Goal: Information Seeking & Learning: Check status

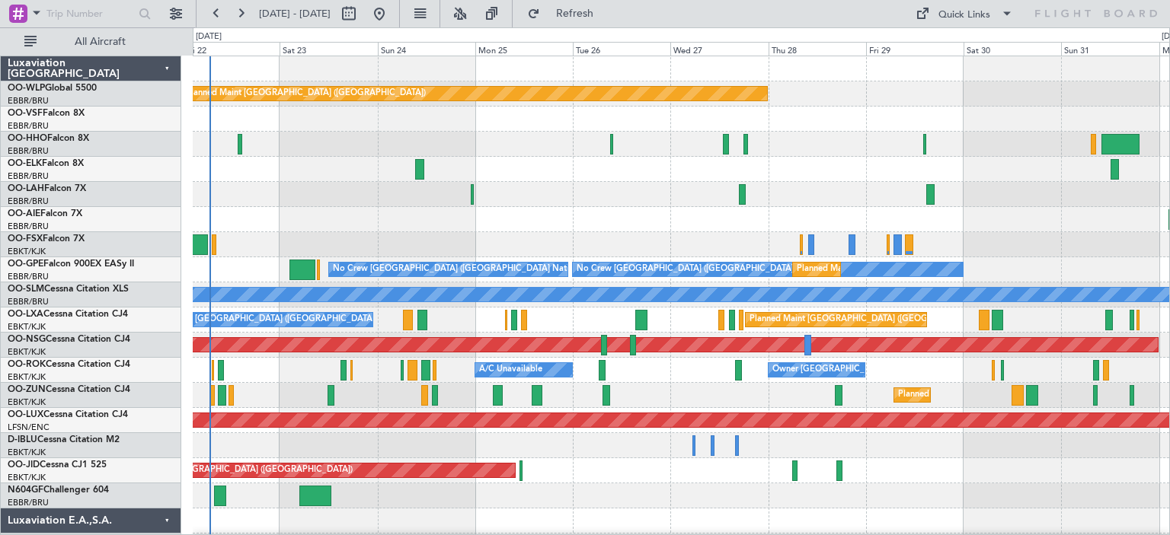
click at [436, 246] on div "Planned Maint [GEOGRAPHIC_DATA] ([GEOGRAPHIC_DATA]) Planned [GEOGRAPHIC_DATA][P…" at bounding box center [681, 508] width 976 height 905
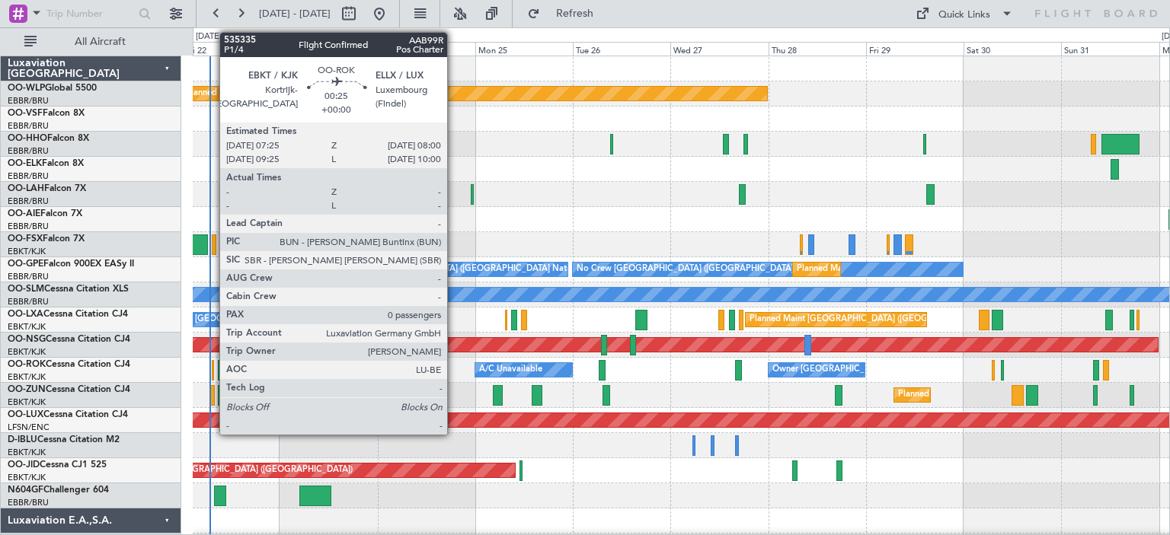
click at [212, 368] on div at bounding box center [213, 370] width 3 height 21
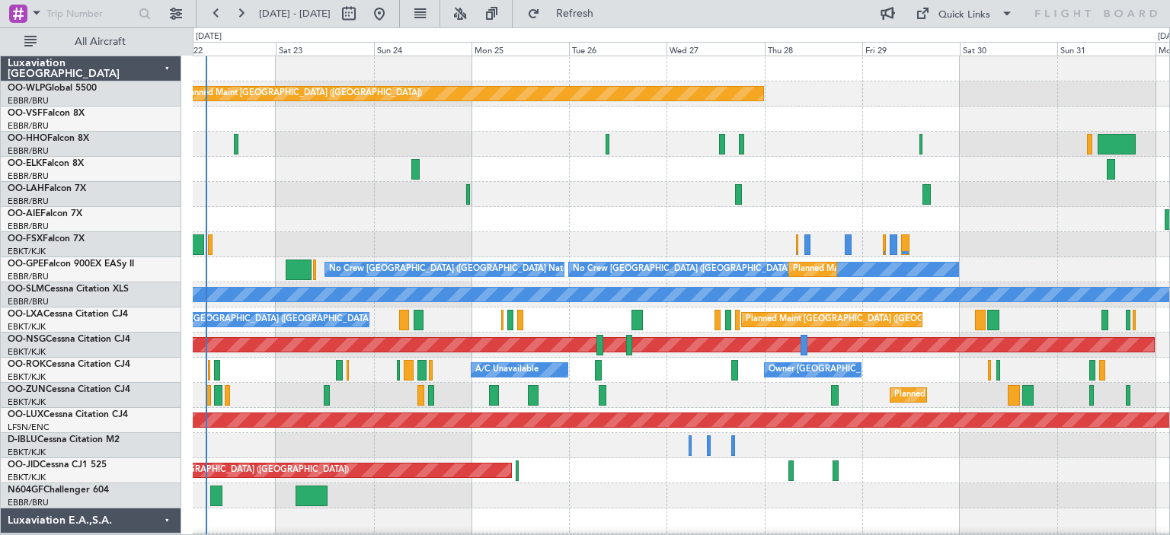
click at [471, 257] on div "Planned Maint [GEOGRAPHIC_DATA] ([GEOGRAPHIC_DATA]) Planned [GEOGRAPHIC_DATA][P…" at bounding box center [681, 508] width 976 height 905
click at [472, 15] on button at bounding box center [460, 14] width 24 height 24
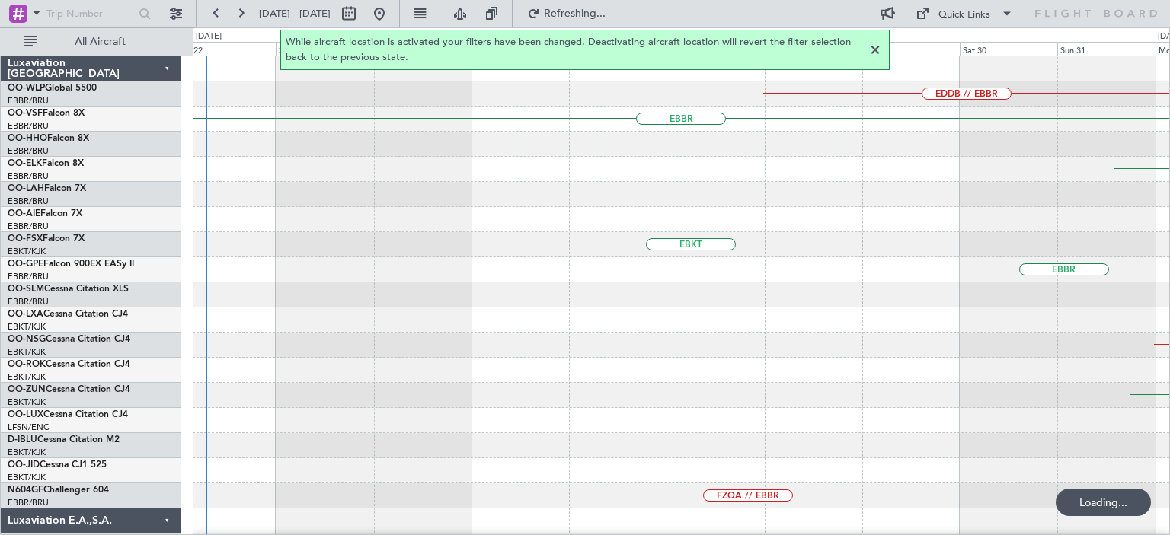
click at [877, 48] on div at bounding box center [875, 50] width 18 height 18
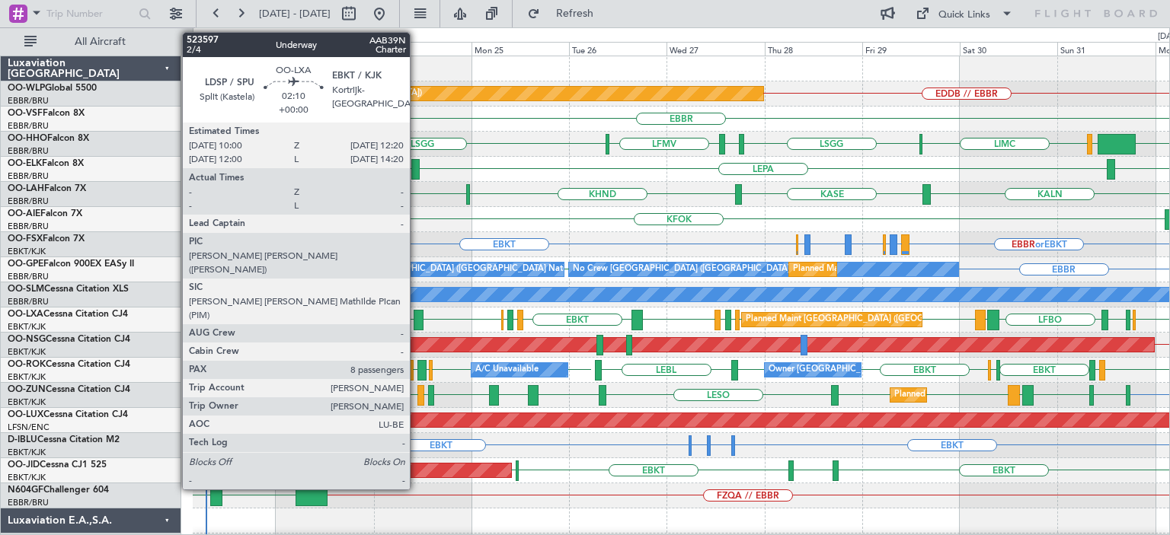
click at [417, 318] on div at bounding box center [418, 320] width 10 height 21
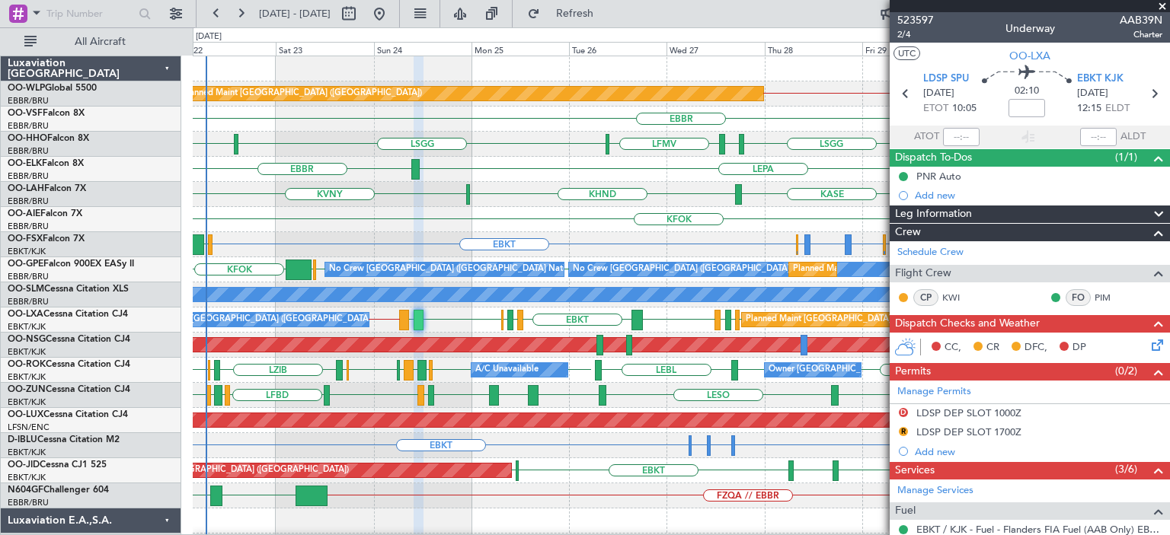
scroll to position [228, 0]
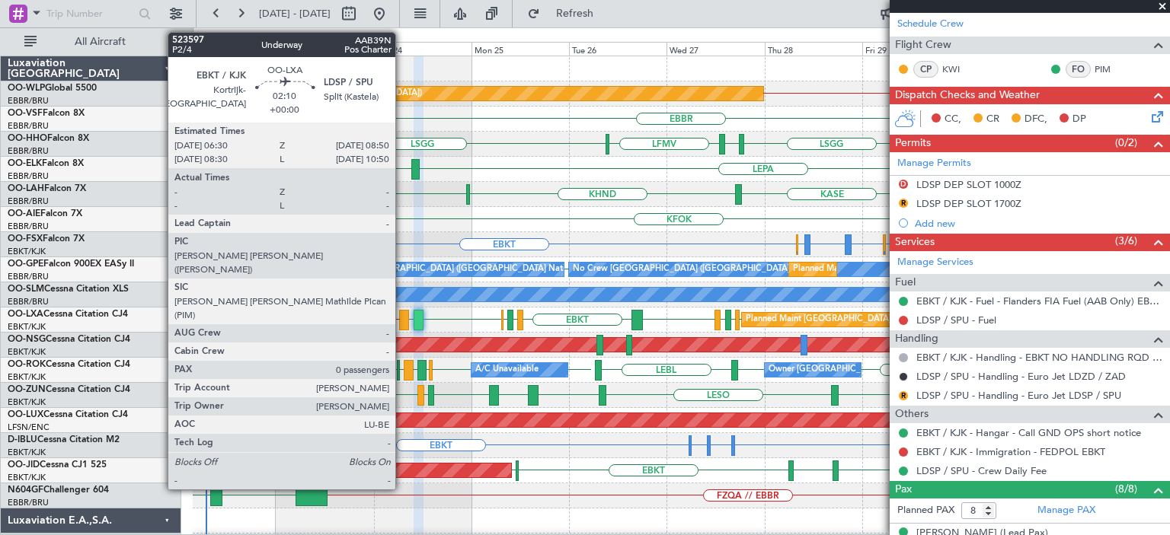
click at [403, 318] on div at bounding box center [404, 320] width 10 height 21
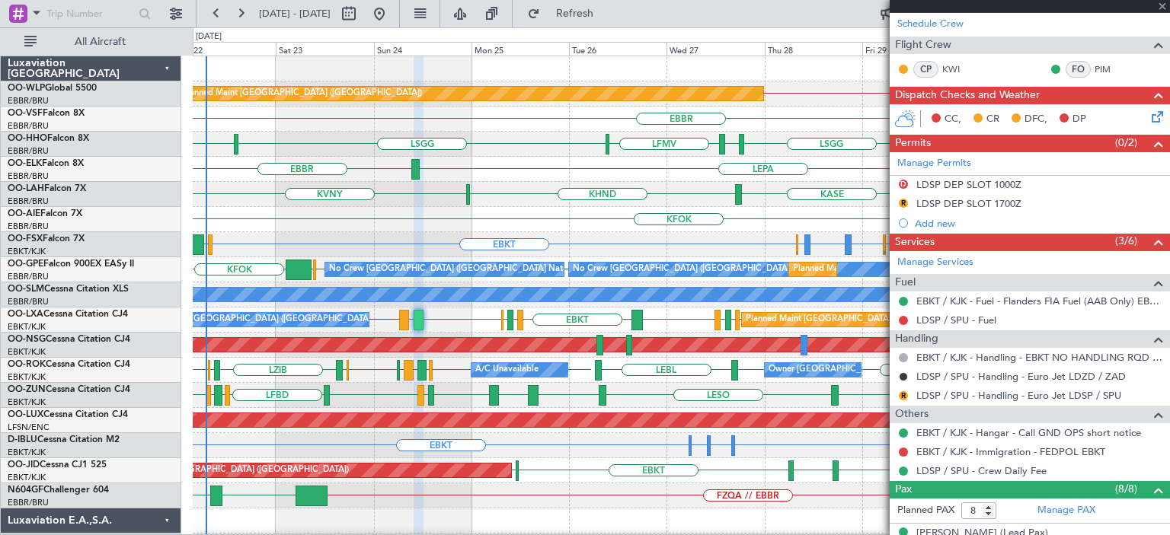
type input "0"
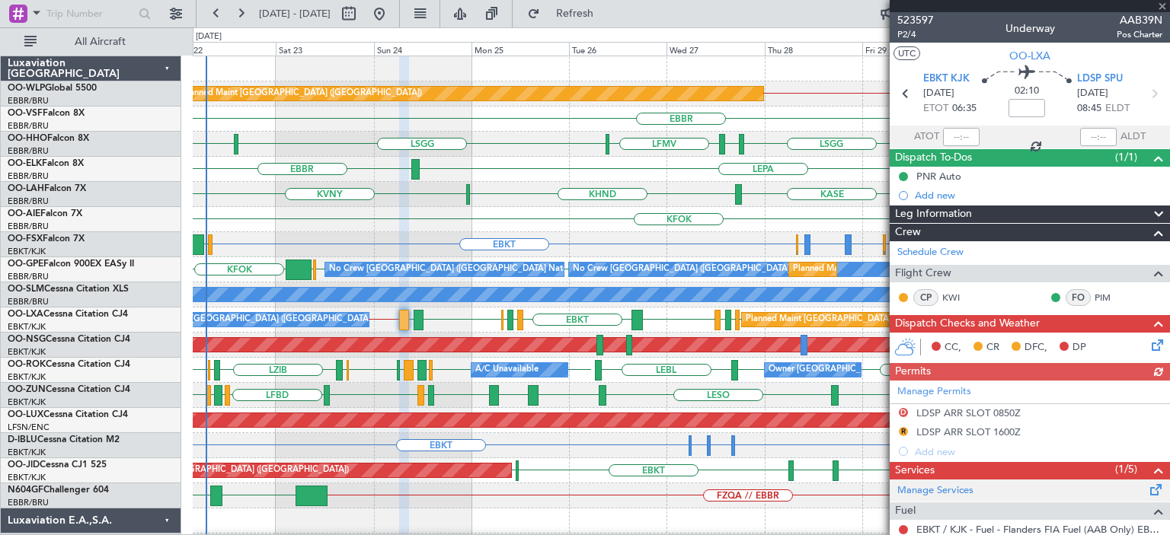
scroll to position [195, 0]
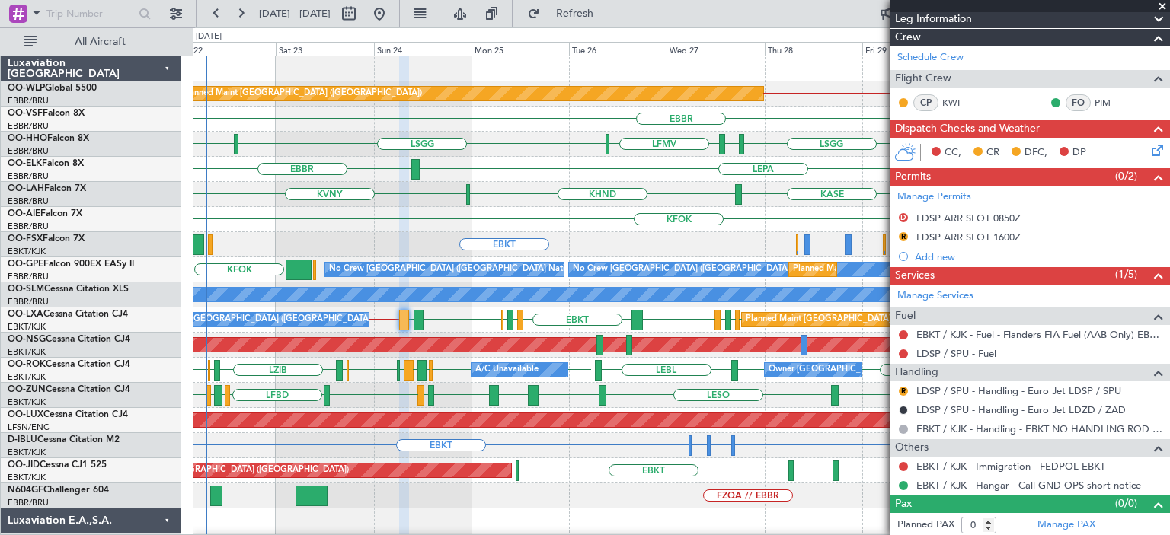
click at [1163, 6] on span at bounding box center [1161, 7] width 15 height 14
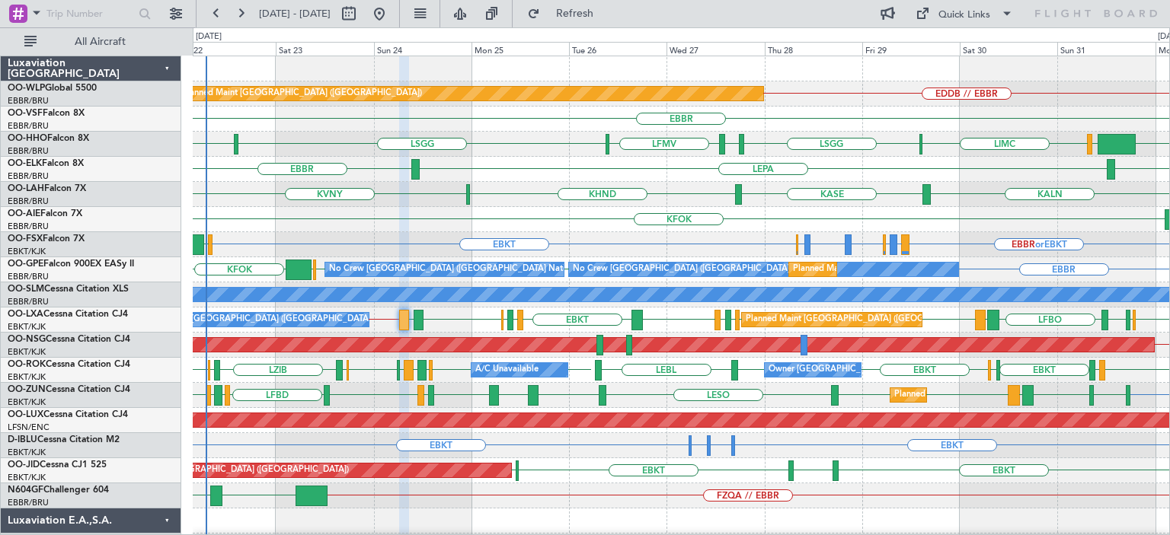
scroll to position [0, 0]
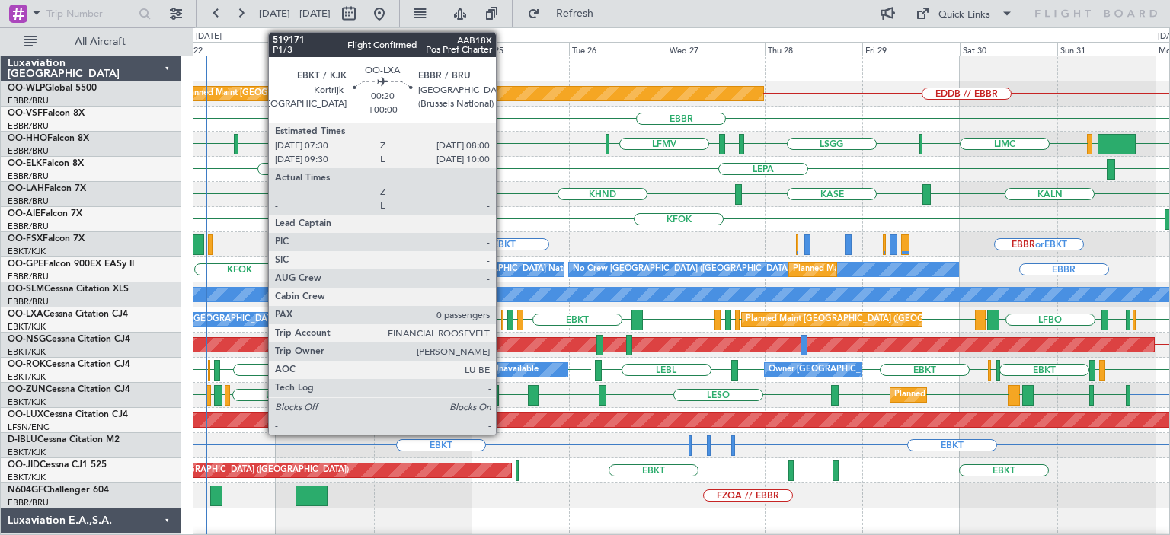
click at [503, 319] on div at bounding box center [502, 320] width 2 height 21
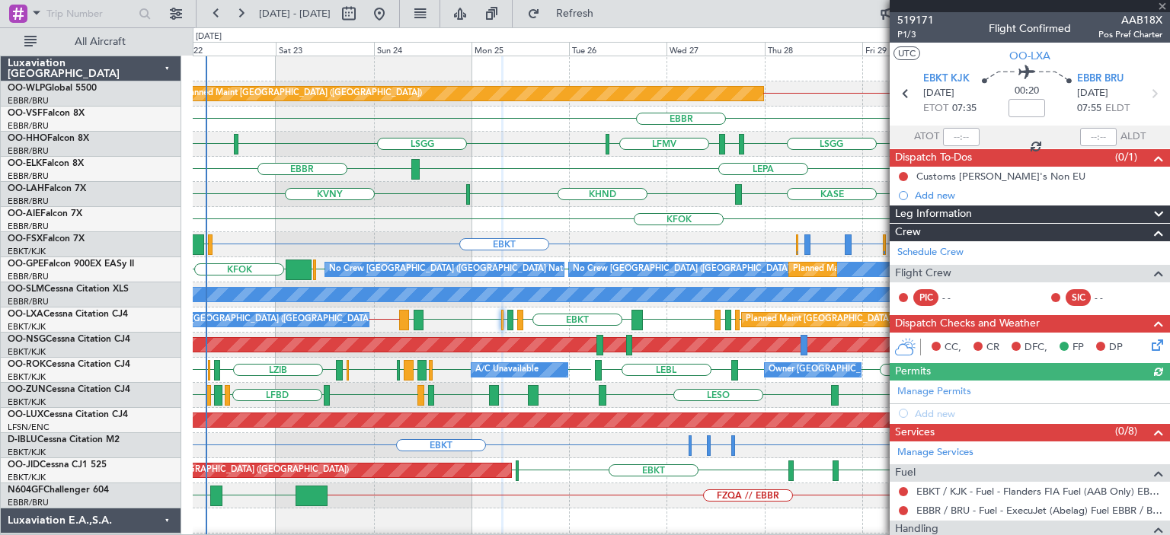
scroll to position [177, 0]
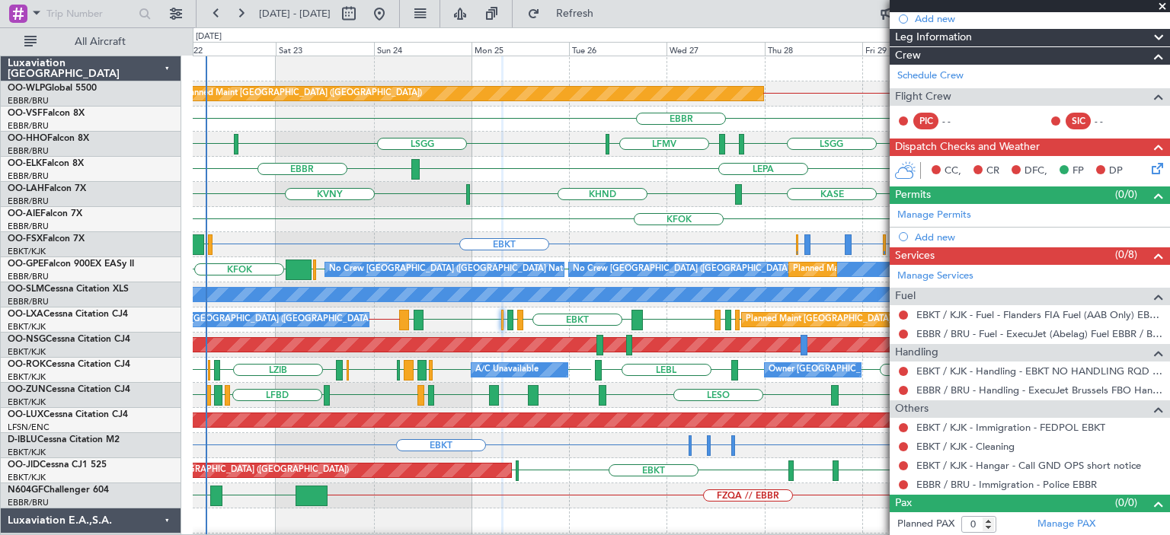
click at [1161, 6] on span at bounding box center [1161, 7] width 15 height 14
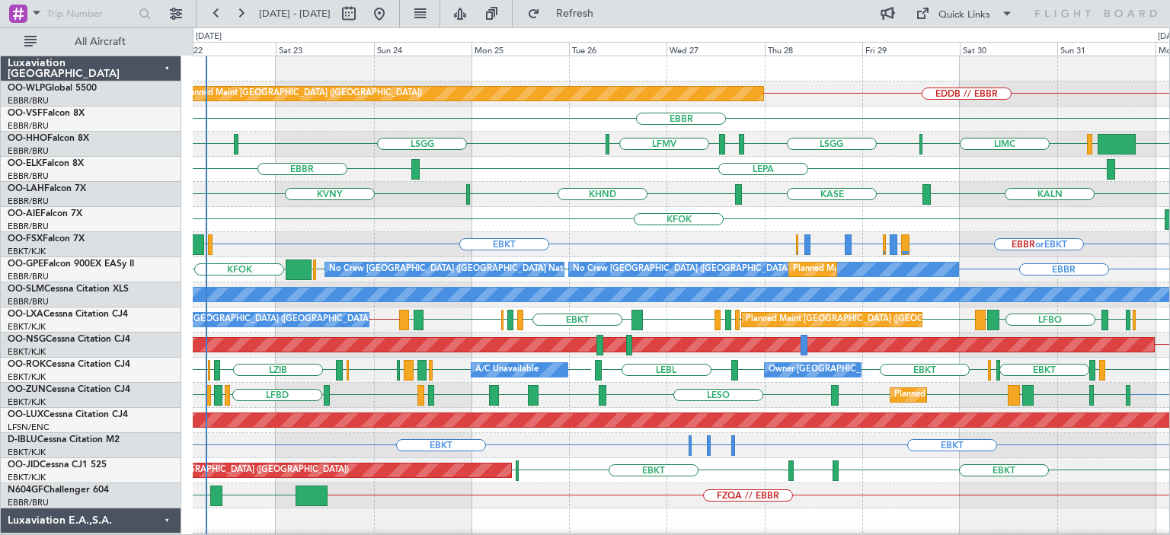
scroll to position [0, 0]
click at [544, 168] on div "EBBR EBBR LEPA" at bounding box center [681, 169] width 976 height 25
click at [587, 234] on div "EBKT EBBR or EBKT LIRZ or EBKT EBBR or EBKT EBBR or EBKT LFMN or EBKT EBBR or E…" at bounding box center [681, 244] width 976 height 25
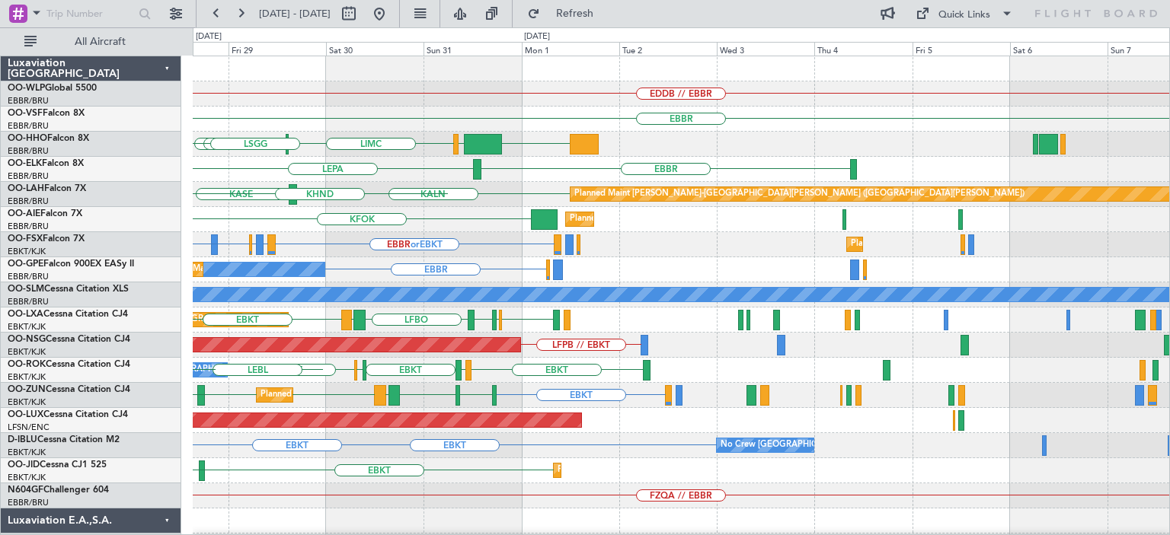
click at [334, 370] on div "EDDB // EBBR Planned Maint Berlin (Brandenburg) EBBR KTEB LIEO LIMC LSGG LFMV E…" at bounding box center [681, 521] width 976 height 930
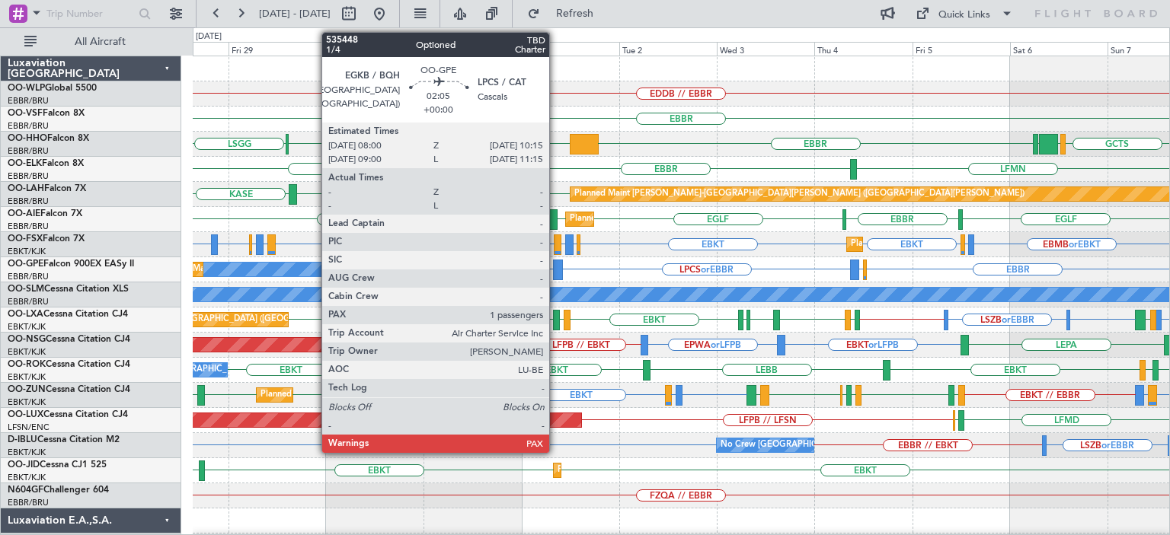
click at [556, 265] on div at bounding box center [558, 270] width 10 height 21
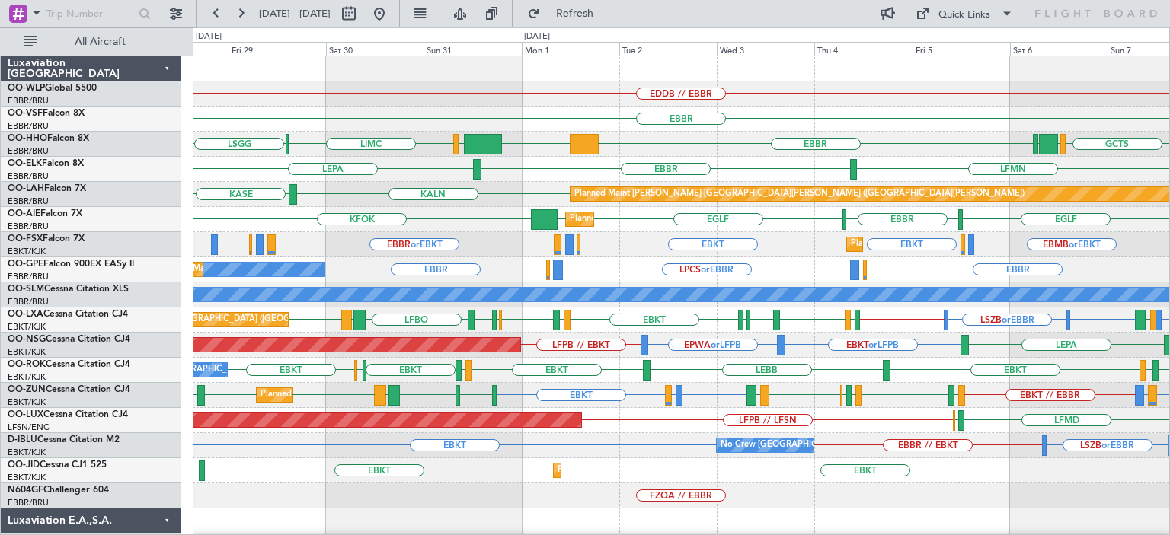
click at [877, 148] on div "GCTS GMMH LSGG EBBR KTEB LIEO LIMC LSGG" at bounding box center [681, 144] width 976 height 25
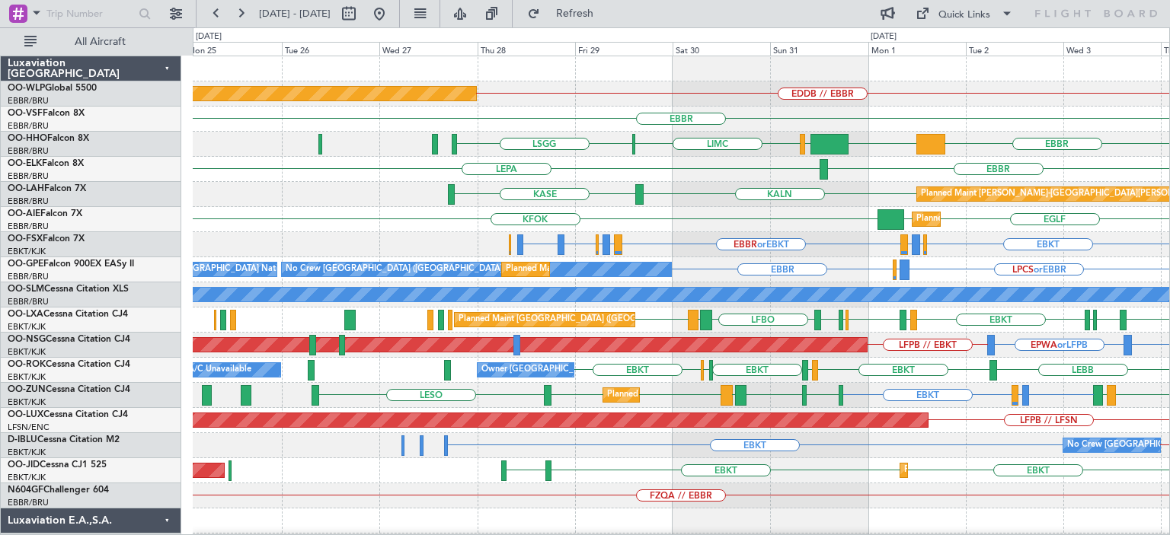
click at [661, 145] on div "EDDB // EBBR Planned Maint Berlin (Brandenburg) EBBR EBBR KTEB LIEO LIMC LSGG L…" at bounding box center [681, 508] width 976 height 905
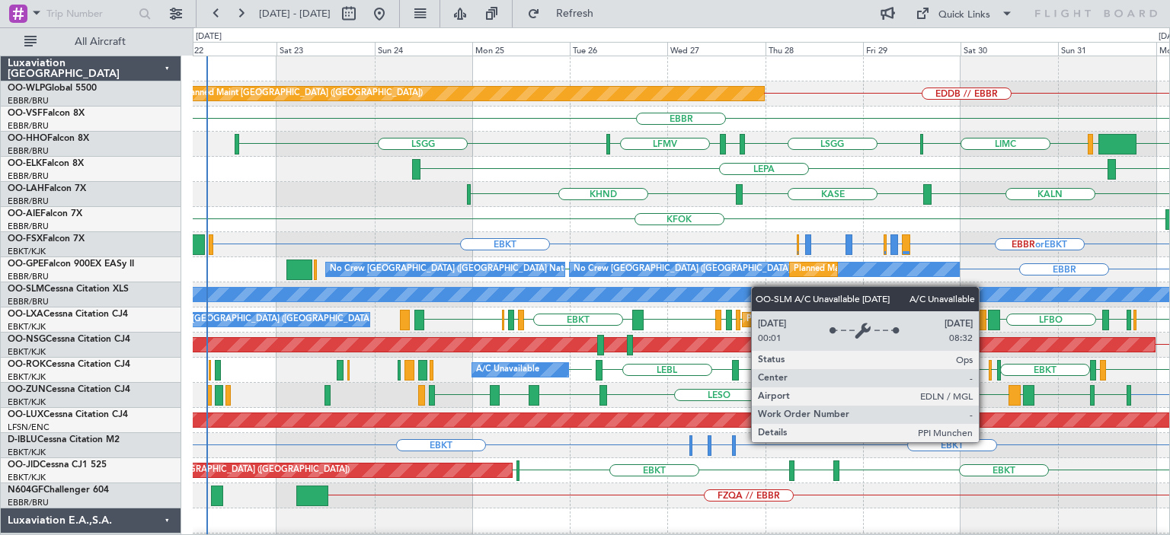
click at [746, 292] on div "Planned Maint Berlin (Brandenburg) EDDB // EBBR EBBR LSGG LIMC LSGG EBBR LFMV L…" at bounding box center [681, 521] width 976 height 930
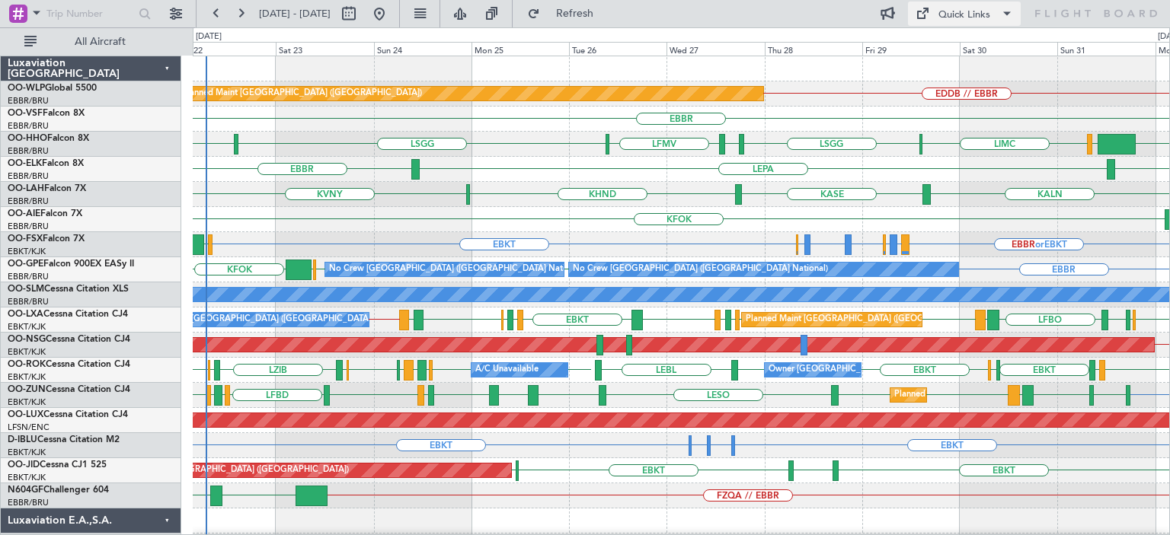
click at [970, 15] on div "Quick Links" at bounding box center [964, 15] width 52 height 15
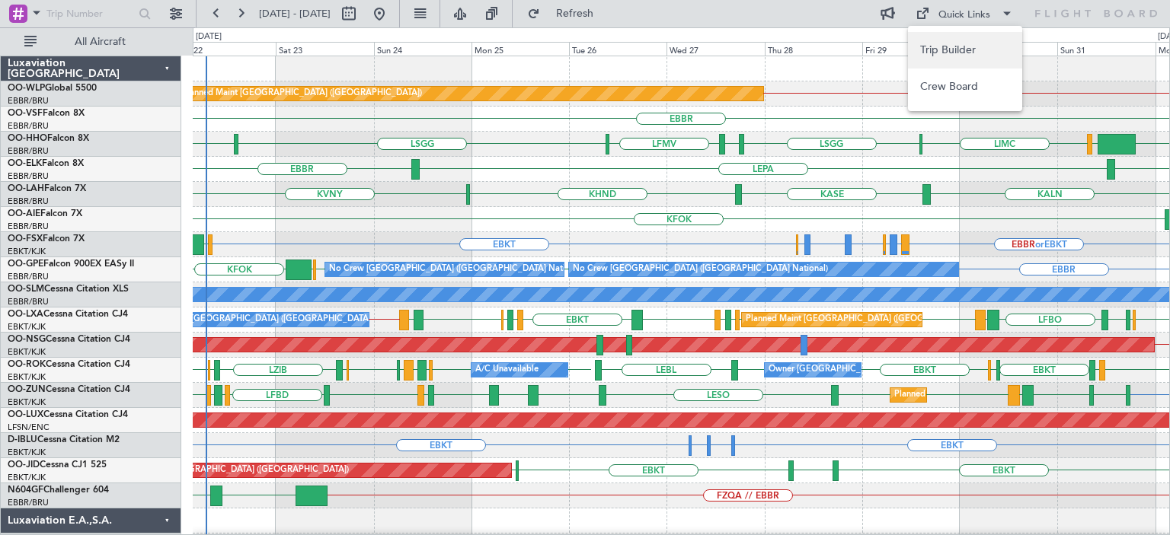
click at [965, 44] on button "Trip Builder" at bounding box center [965, 50] width 114 height 37
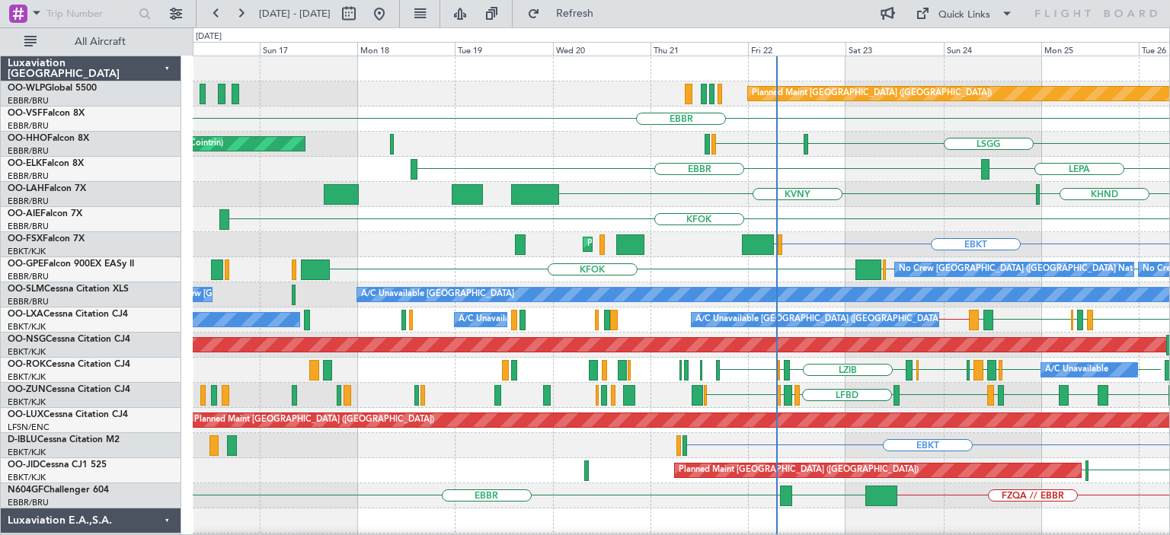
click at [940, 244] on div "Planned Maint Berlin (Brandenburg) EDDB // EBBR EBBR LSGG LIRS AOG Maint Geneva…" at bounding box center [681, 521] width 976 height 930
click at [777, 220] on div "Planned Maint Berlin (Brandenburg) EDDB // EBBR EBBR LSGG LIRS AOG Maint Geneva…" at bounding box center [681, 521] width 976 height 930
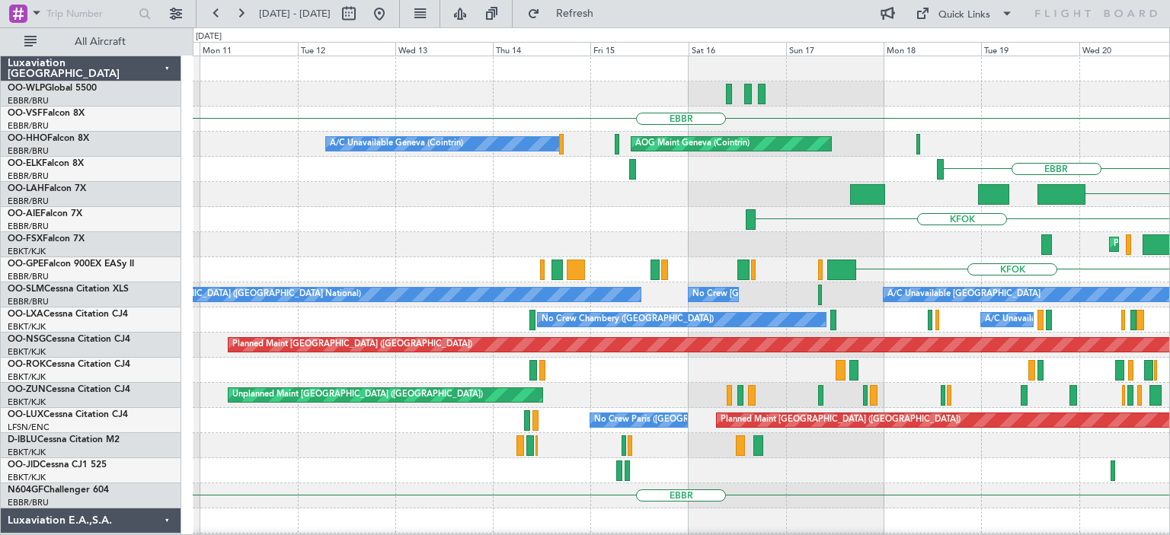
click at [755, 246] on div "Planned Maint Berlin (Brandenburg) EBBR AOG Maint Geneva (Cointrin) A/C Unavail…" at bounding box center [681, 521] width 976 height 930
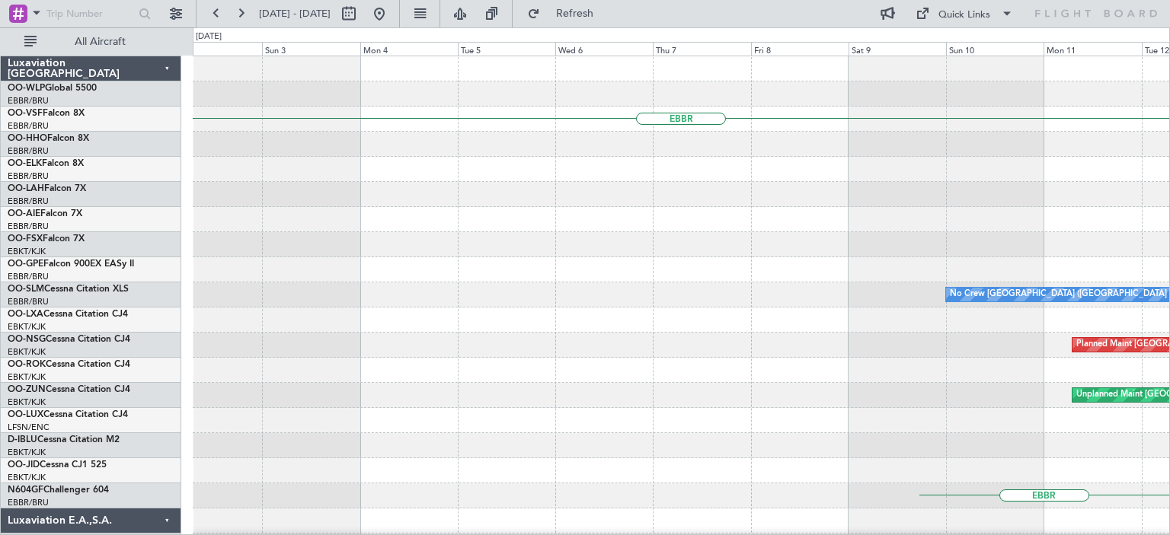
click at [682, 274] on div "EBBR A/C Unavailable Geneva (Cointrin) No Crew Brussels (Brussels National) No …" at bounding box center [681, 521] width 976 height 930
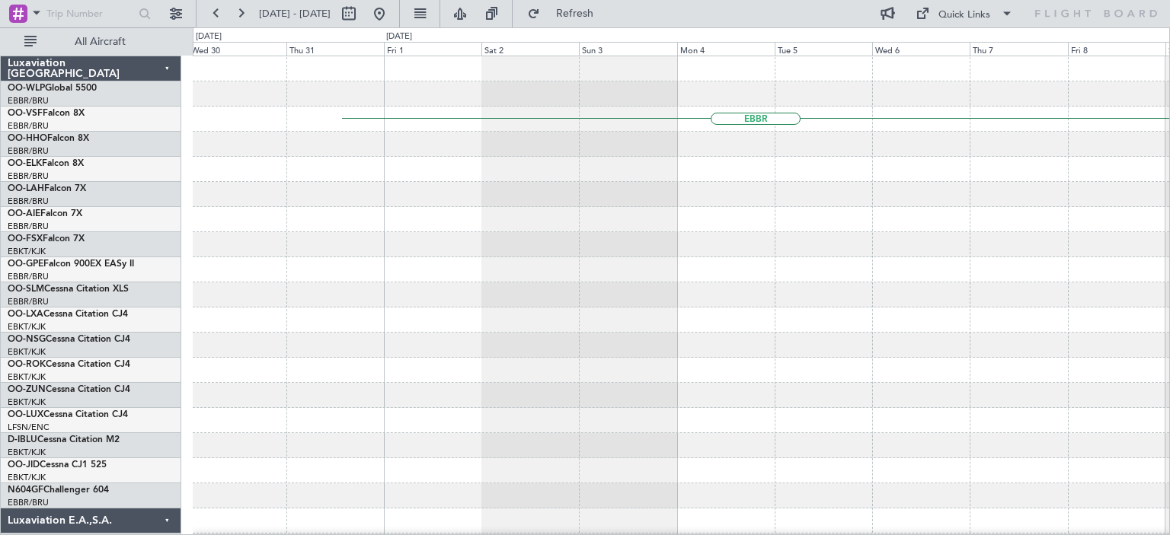
click at [748, 283] on div "EBBR No Crew Brussels (Brussels National) Planned Maint Paris (Le Bourget) Unpl…" at bounding box center [681, 521] width 976 height 930
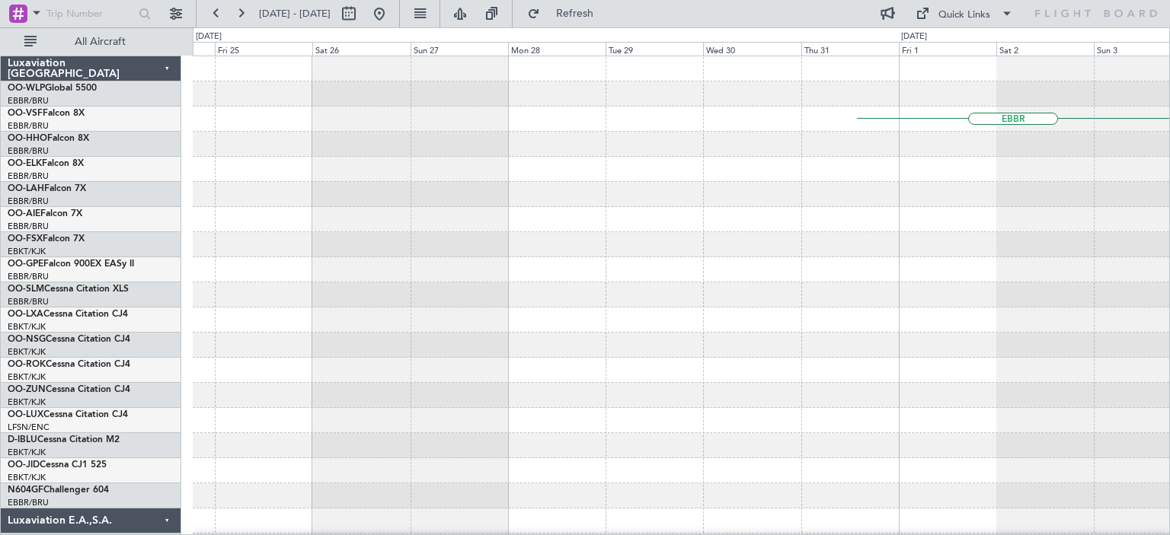
click at [695, 292] on div "EBBR" at bounding box center [681, 521] width 976 height 930
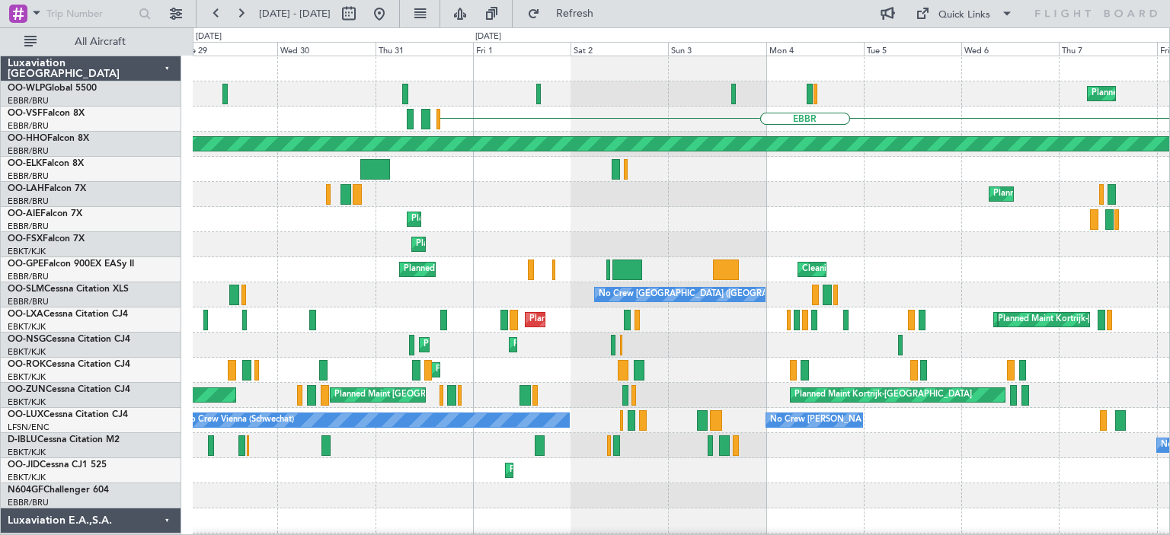
click at [425, 216] on div "Planned Maint Milan (Linate) EBBR EBBR Planned Maint Geneva (Cointrin) Owner Br…" at bounding box center [681, 496] width 976 height 880
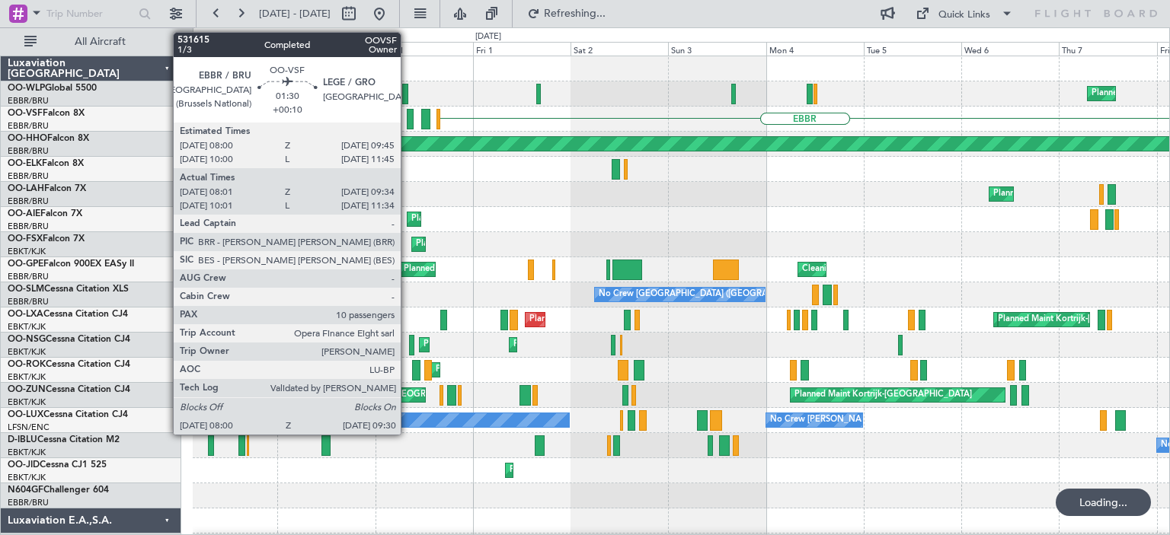
click at [407, 113] on div at bounding box center [410, 119] width 7 height 21
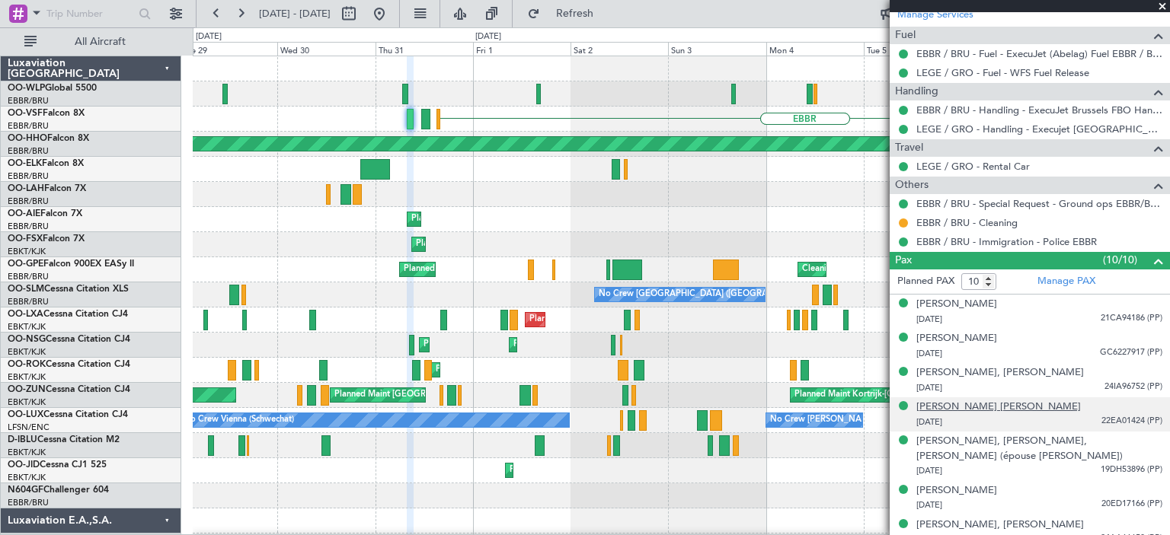
scroll to position [556, 0]
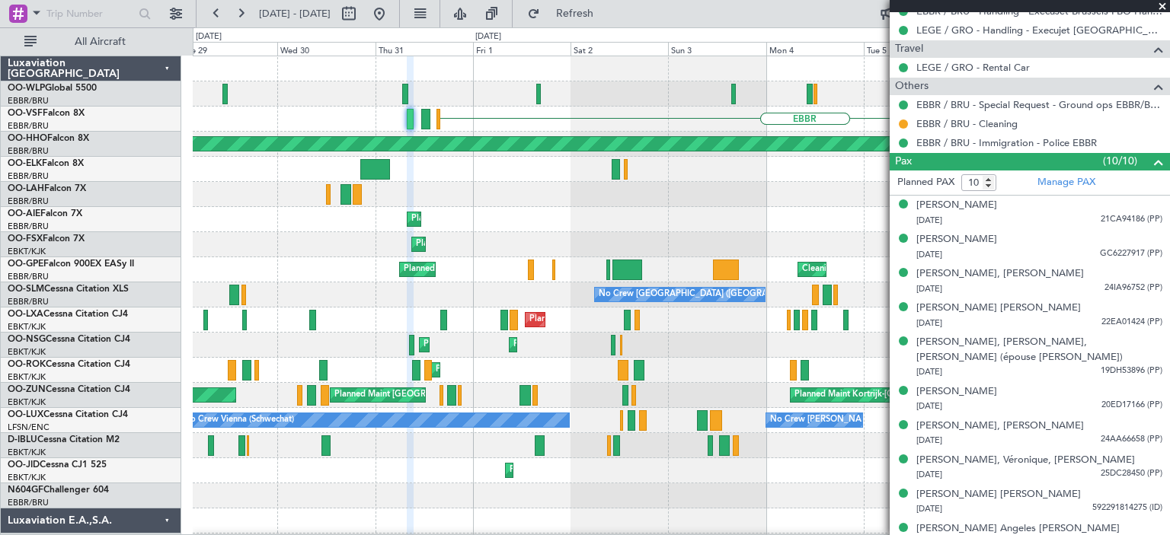
click at [1161, 0] on span at bounding box center [1161, 7] width 15 height 14
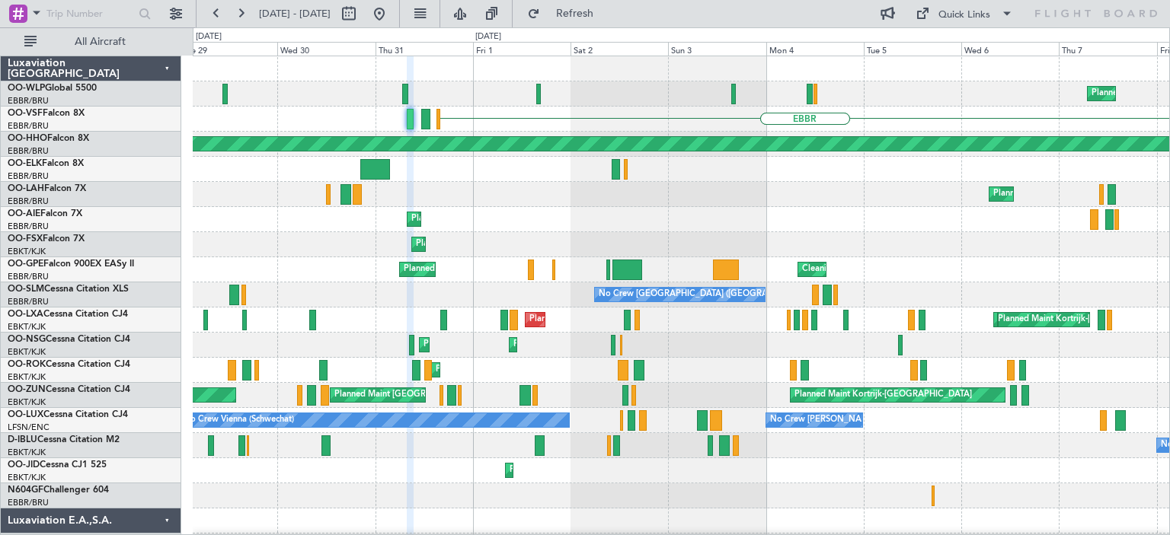
type input "0"
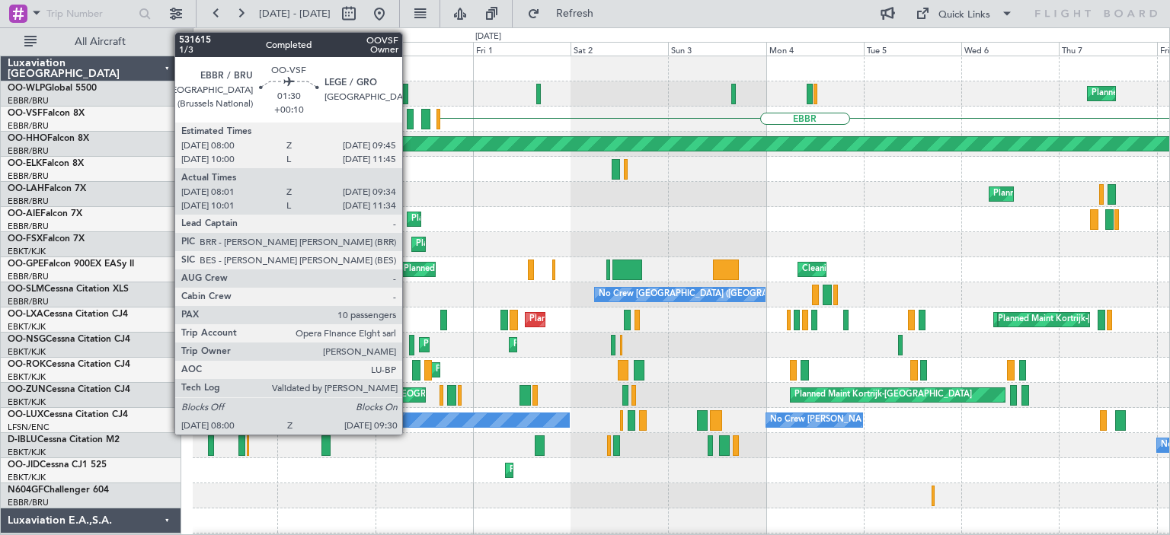
click at [409, 115] on div at bounding box center [410, 119] width 7 height 21
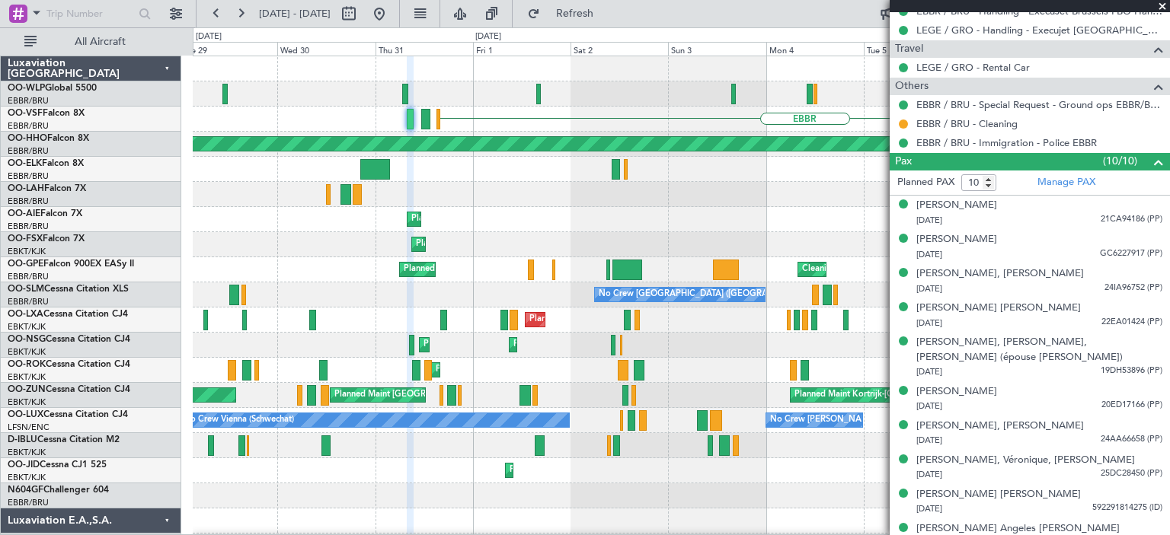
scroll to position [556, 0]
click at [1161, 5] on span at bounding box center [1161, 7] width 15 height 14
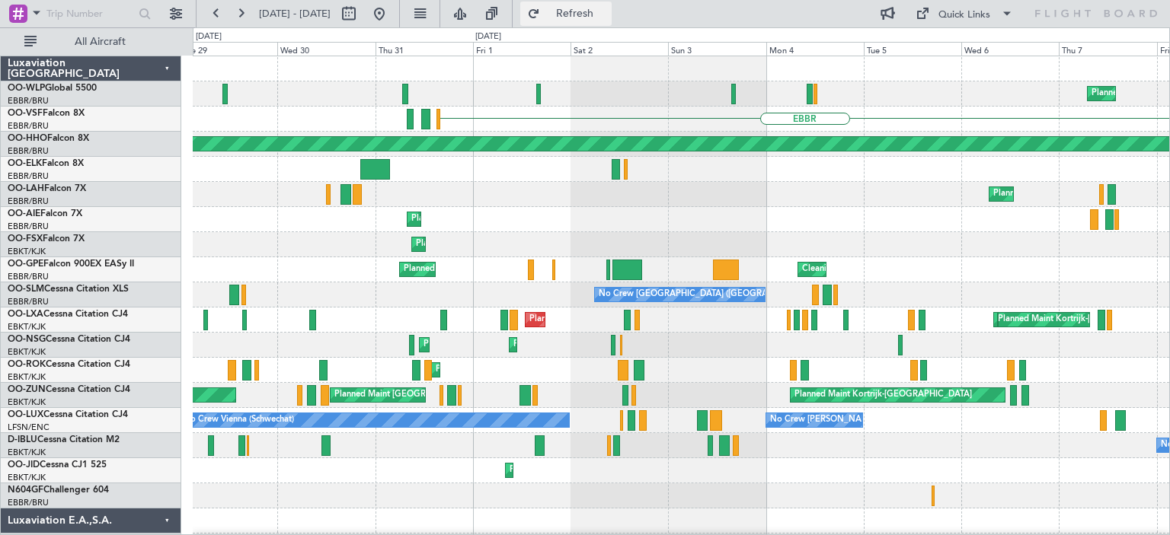
click at [607, 19] on span "Refresh" at bounding box center [575, 13] width 64 height 11
click at [391, 14] on button at bounding box center [379, 14] width 24 height 24
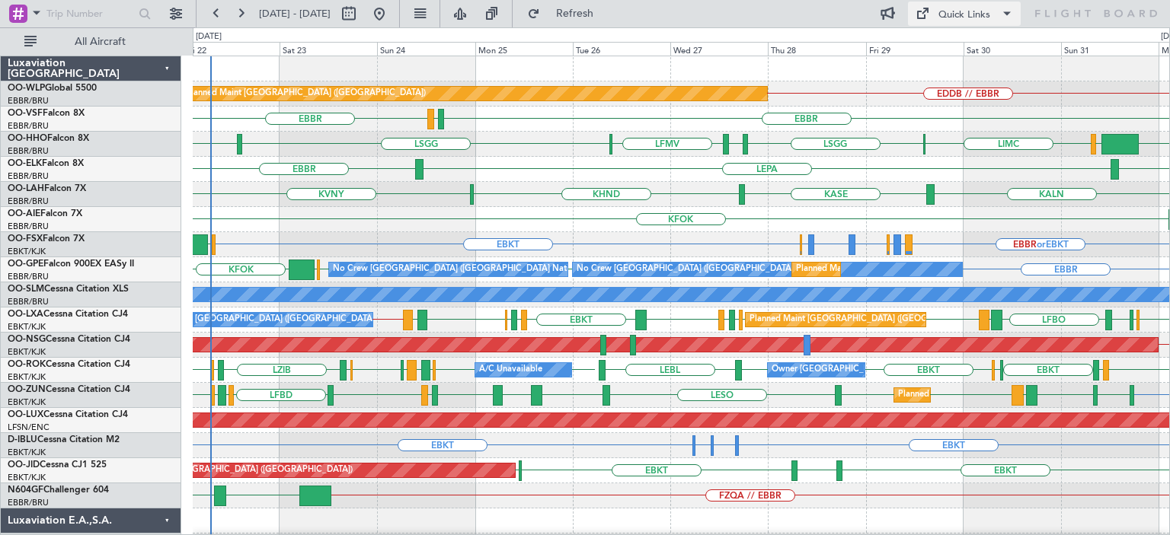
click at [969, 11] on div "Quick Links" at bounding box center [964, 15] width 52 height 15
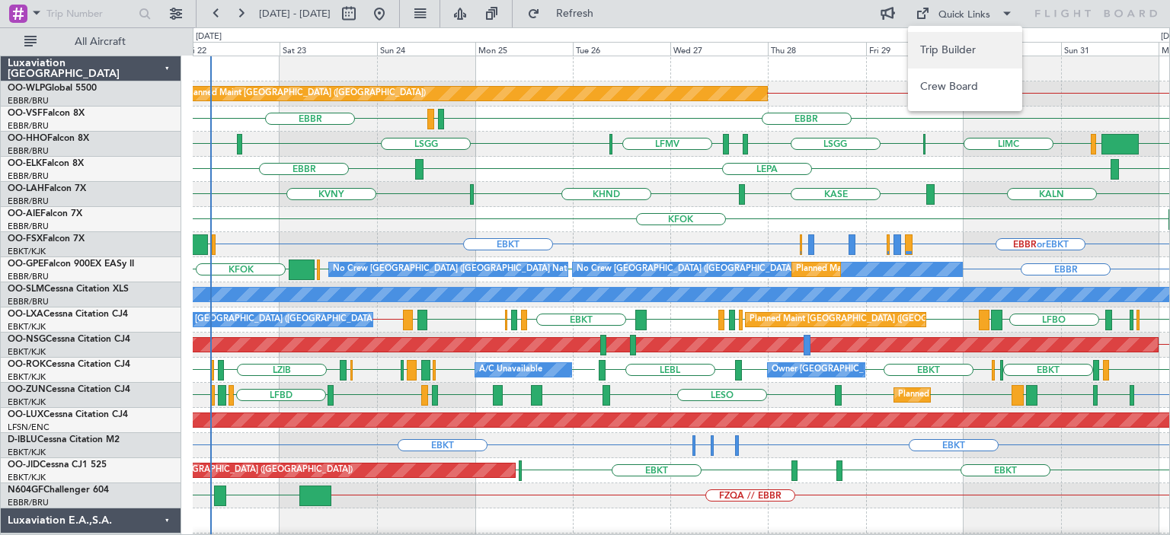
click at [972, 46] on button "Trip Builder" at bounding box center [965, 50] width 114 height 37
click at [716, 71] on div at bounding box center [681, 68] width 976 height 25
click at [607, 8] on span "Refresh" at bounding box center [575, 13] width 64 height 11
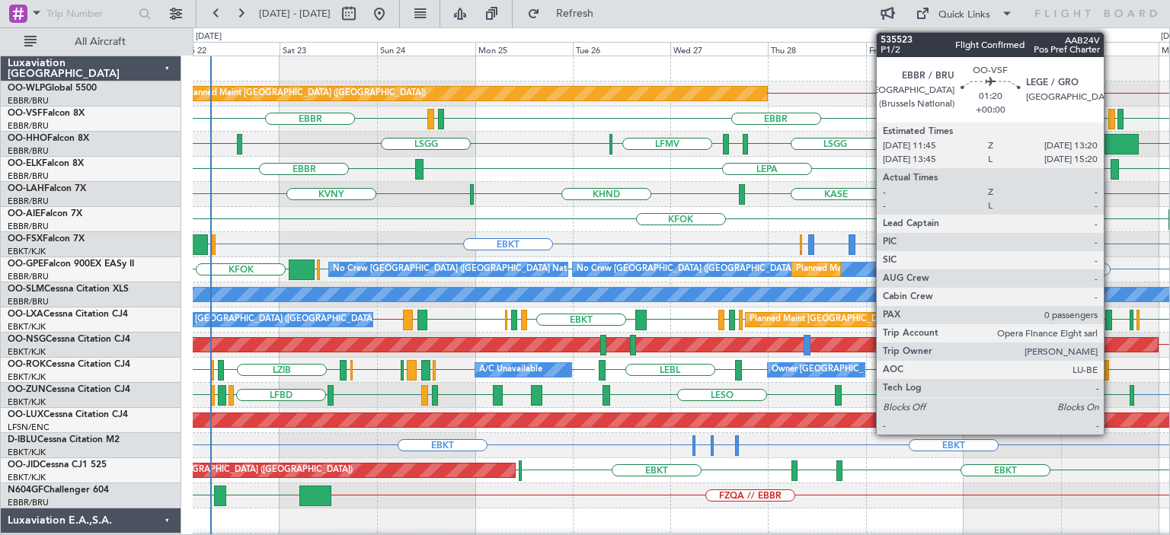
click at [1110, 118] on div at bounding box center [1111, 119] width 7 height 21
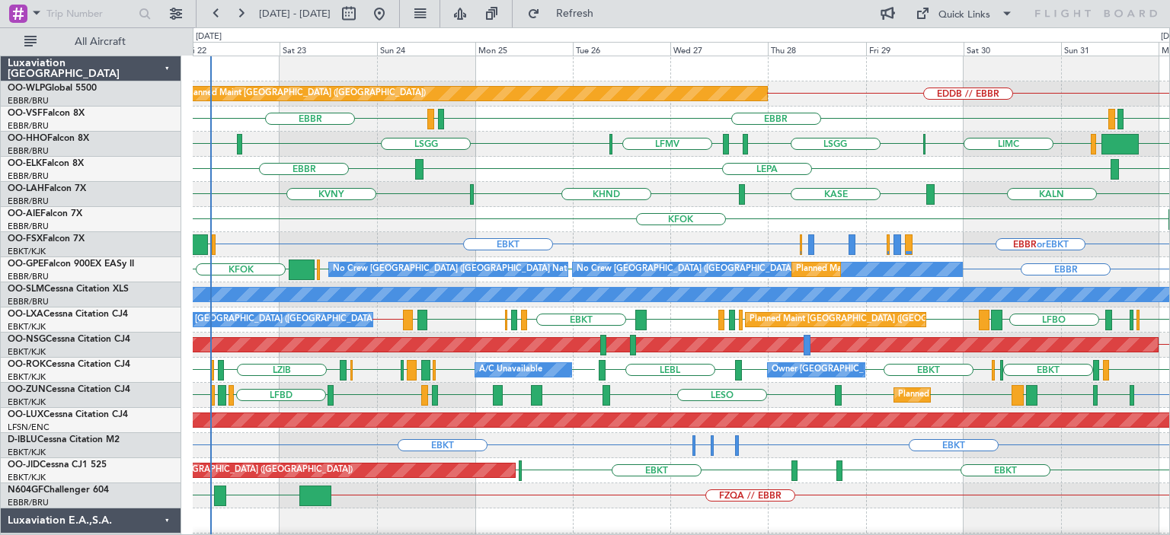
click at [688, 79] on div at bounding box center [681, 68] width 976 height 25
click at [607, 15] on span "Refresh" at bounding box center [575, 13] width 64 height 11
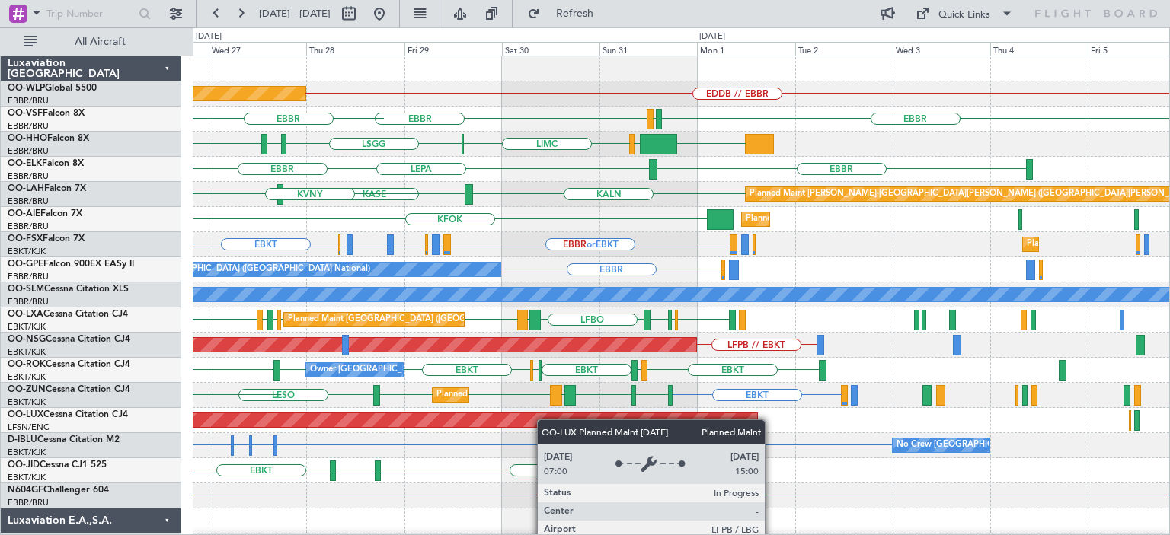
click at [544, 420] on div "EDDB // EBBR Planned Maint Berlin (Brandenburg) EBBR EBBR LEGE LEGE EBBR LSGG E…" at bounding box center [681, 521] width 976 height 930
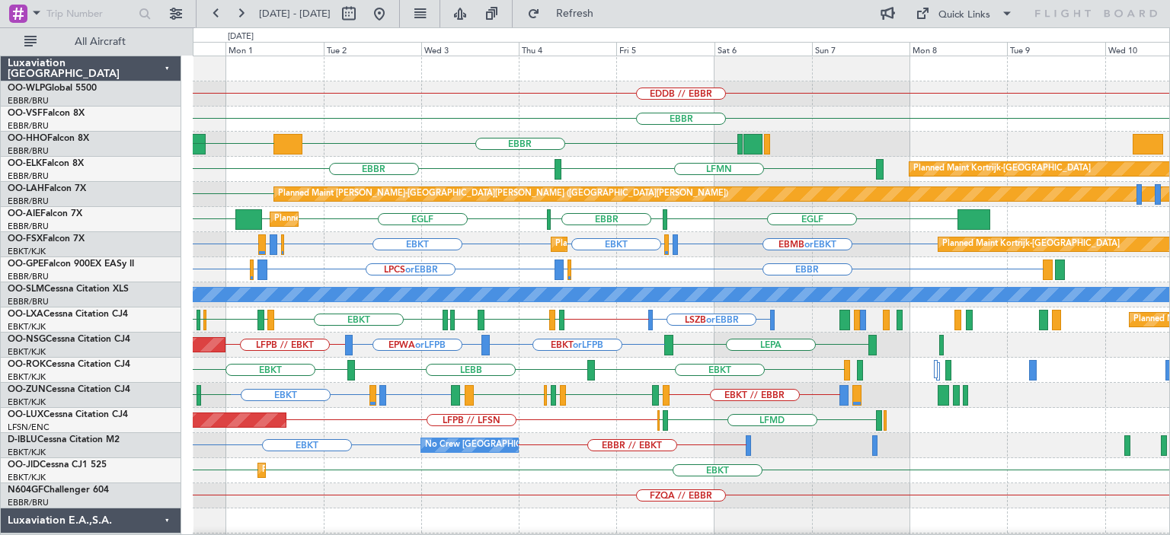
click at [602, 279] on div "EDDB // EBBR EBBR LEGE EBBR EBBR KTEB LIEO LIMC LSGG LFMN EBBR Planned Maint Ko…" at bounding box center [681, 521] width 976 height 930
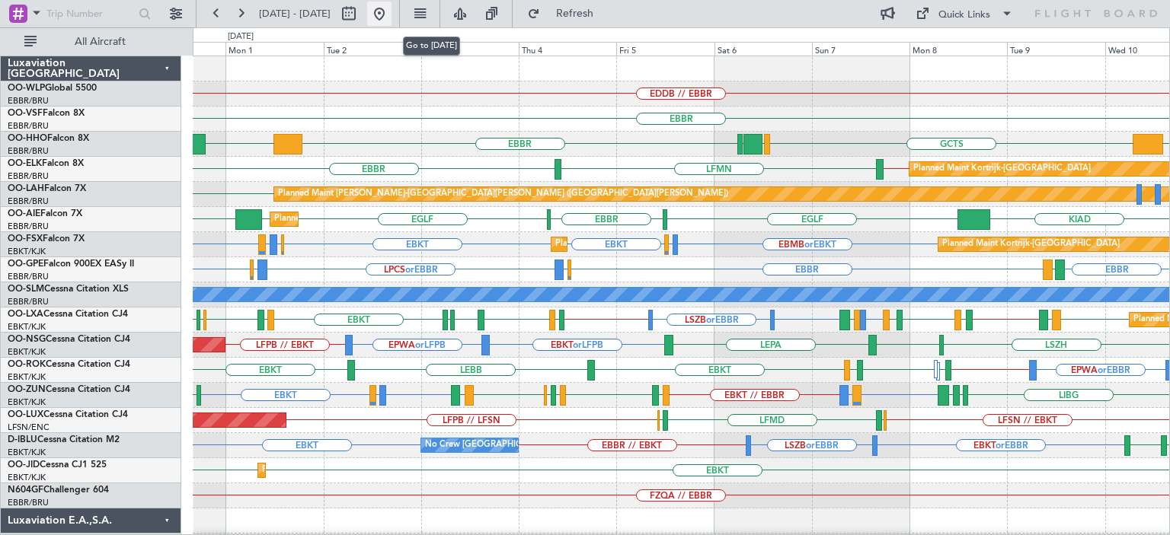
click at [391, 15] on button at bounding box center [379, 14] width 24 height 24
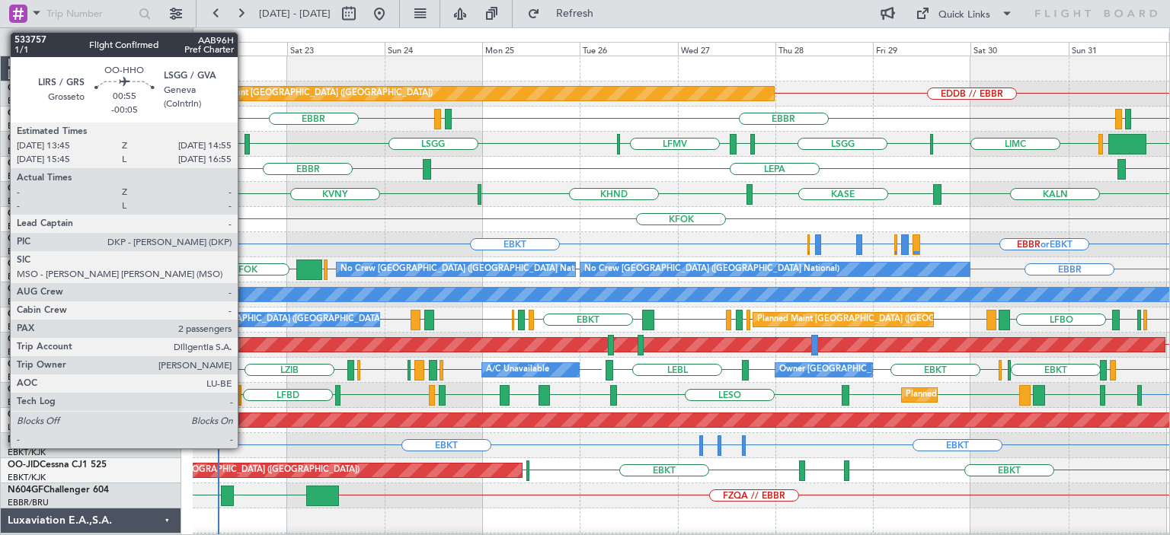
click at [244, 143] on div at bounding box center [246, 144] width 5 height 21
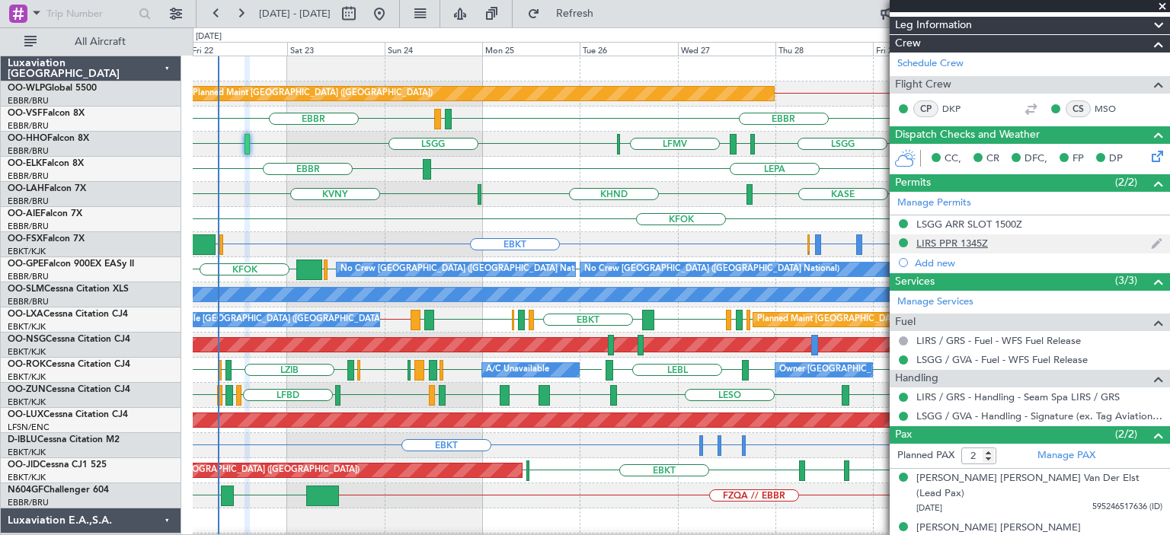
scroll to position [0, 0]
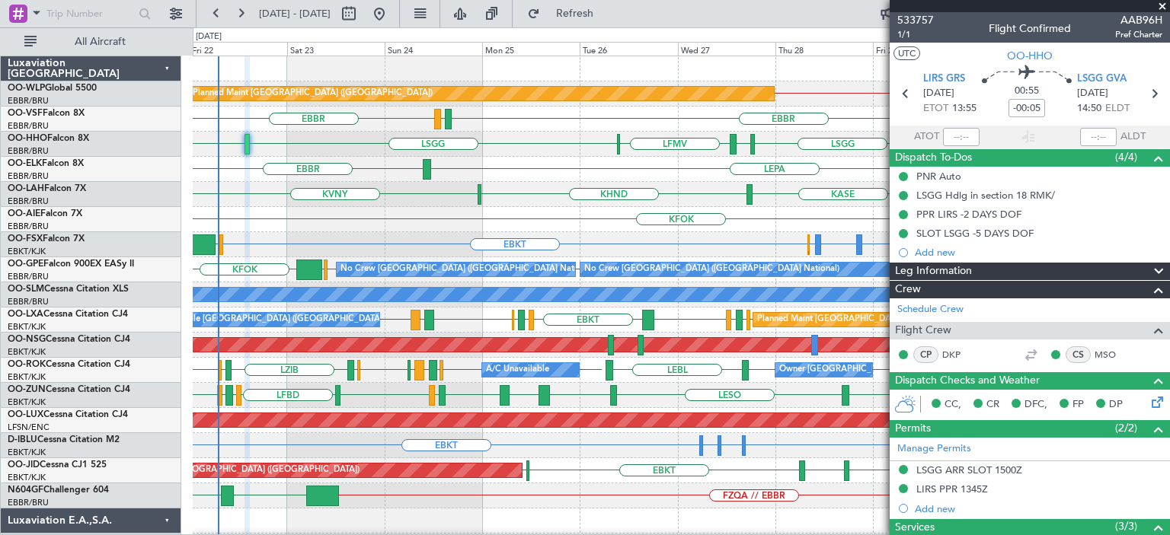
click at [1164, 5] on span at bounding box center [1161, 7] width 15 height 14
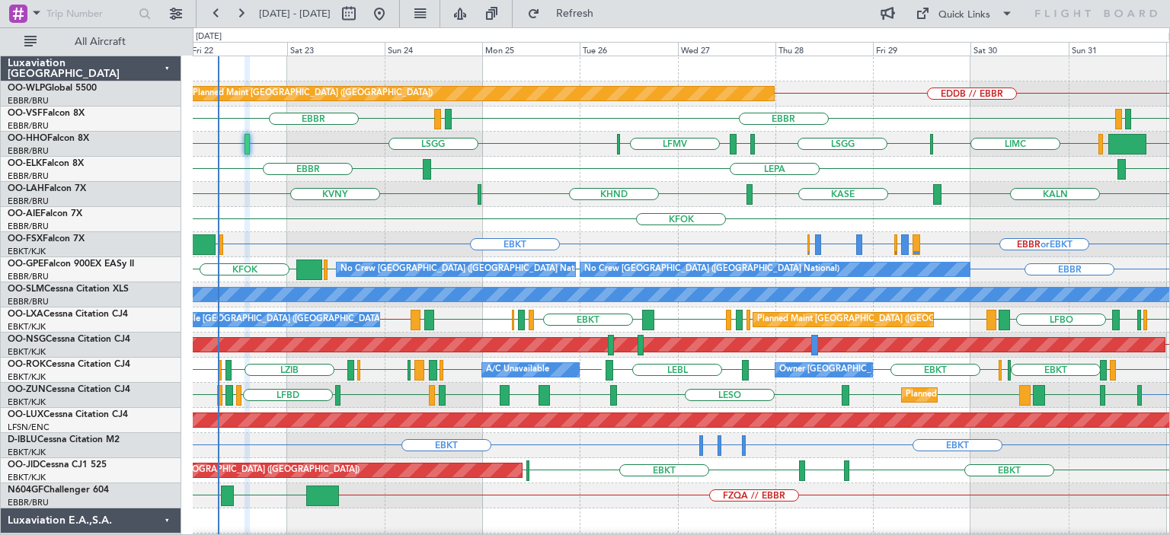
type input "0"
click at [583, 152] on div "LSGG EBBR LFMV LSGG LIRS KTEB LIEO LIMC" at bounding box center [681, 144] width 976 height 25
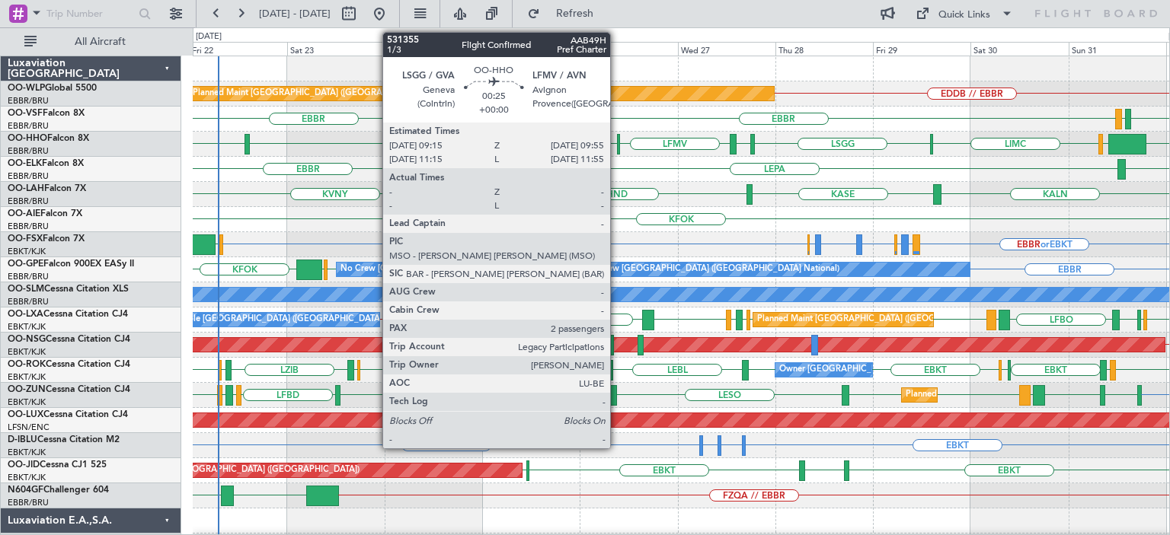
click at [617, 145] on div at bounding box center [618, 144] width 3 height 21
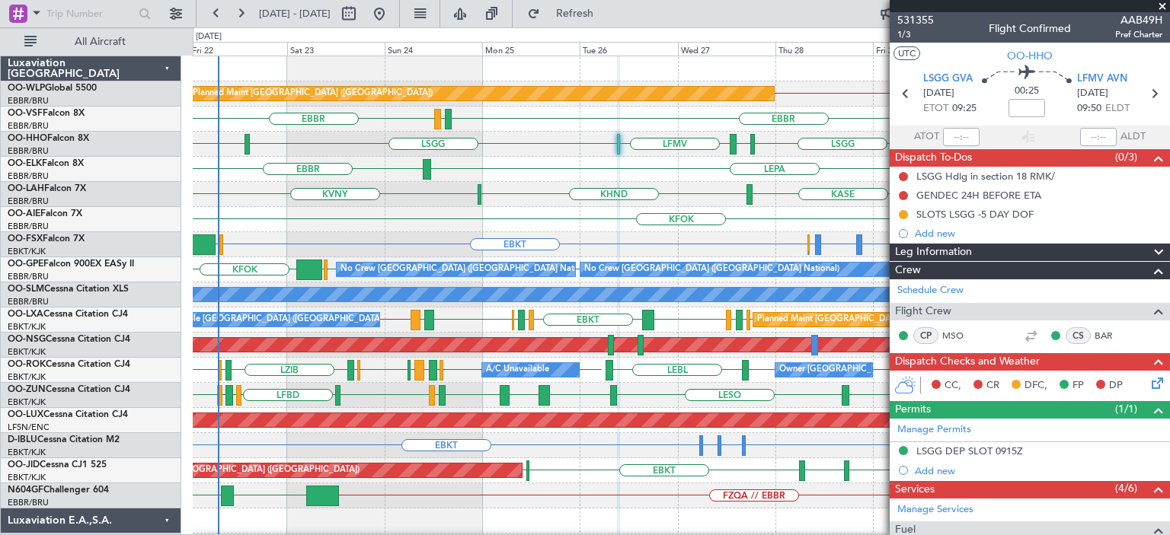
click at [1161, 4] on span at bounding box center [1161, 7] width 15 height 14
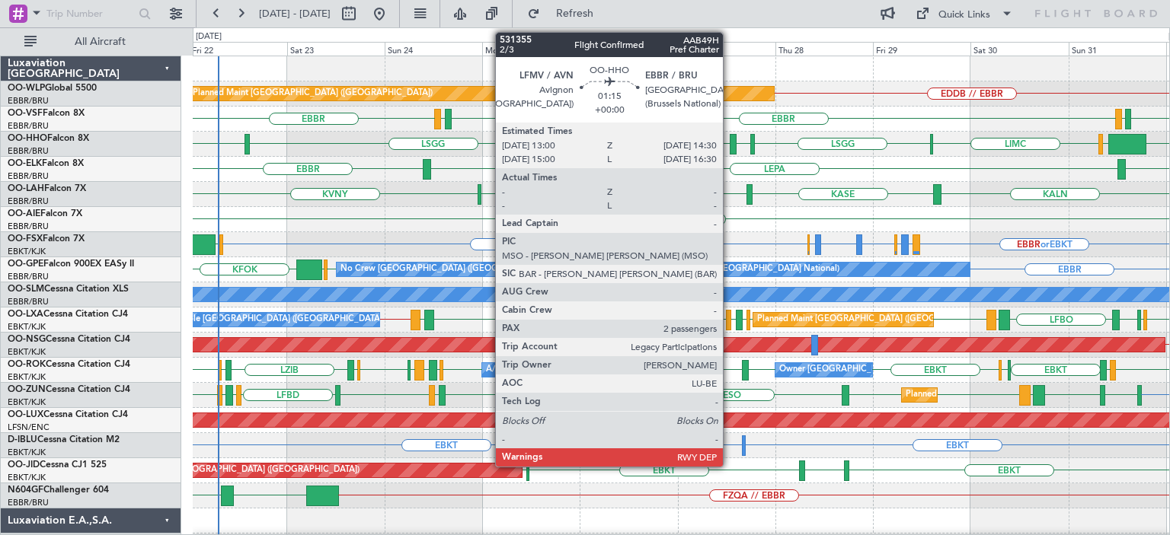
click at [730, 141] on div at bounding box center [733, 144] width 7 height 21
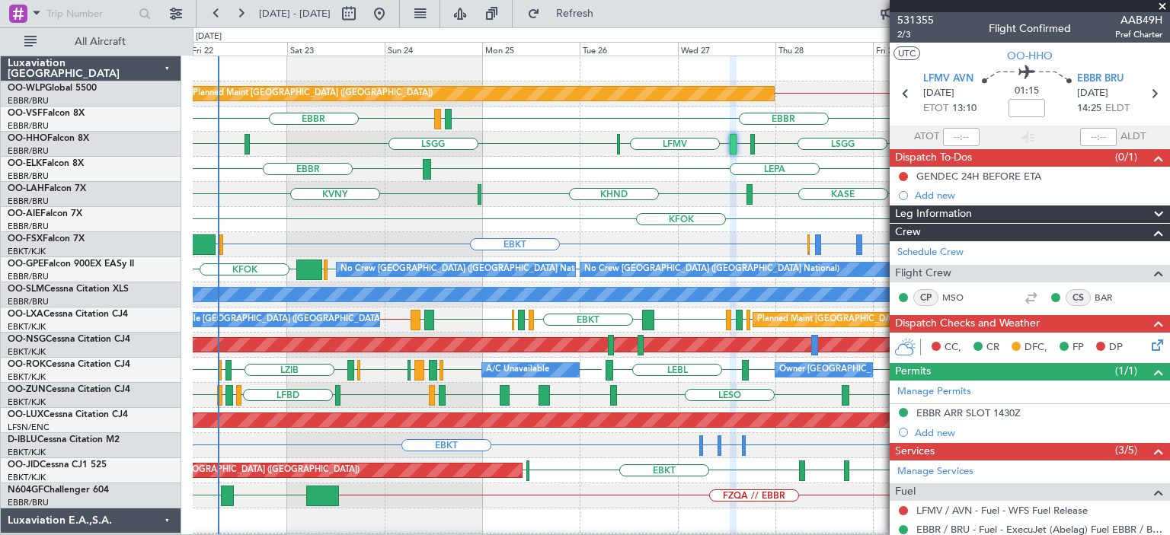
click at [1163, 2] on span at bounding box center [1161, 7] width 15 height 14
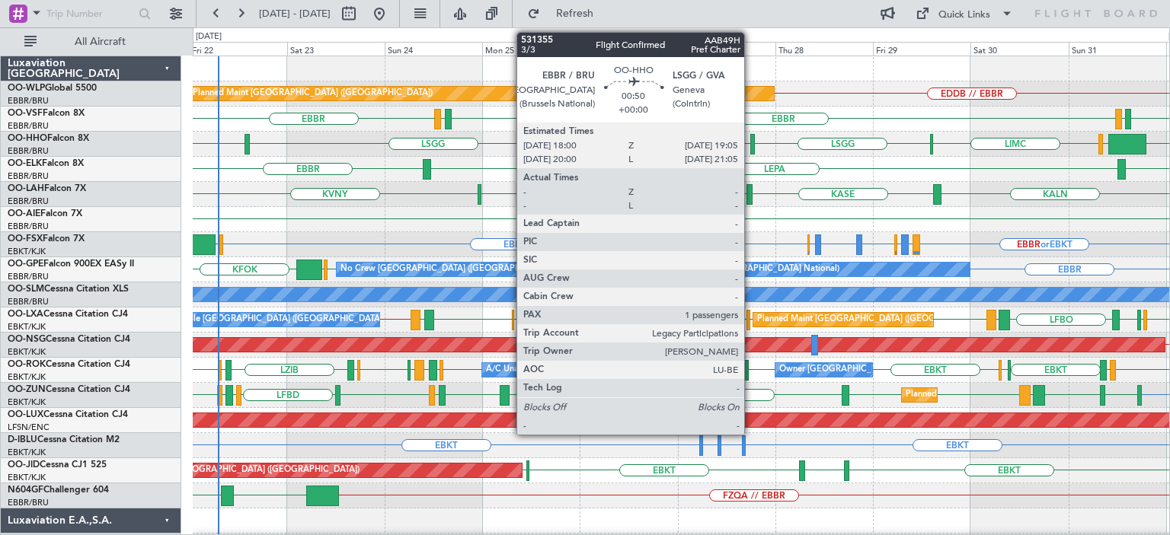
click at [751, 141] on div at bounding box center [752, 144] width 5 height 21
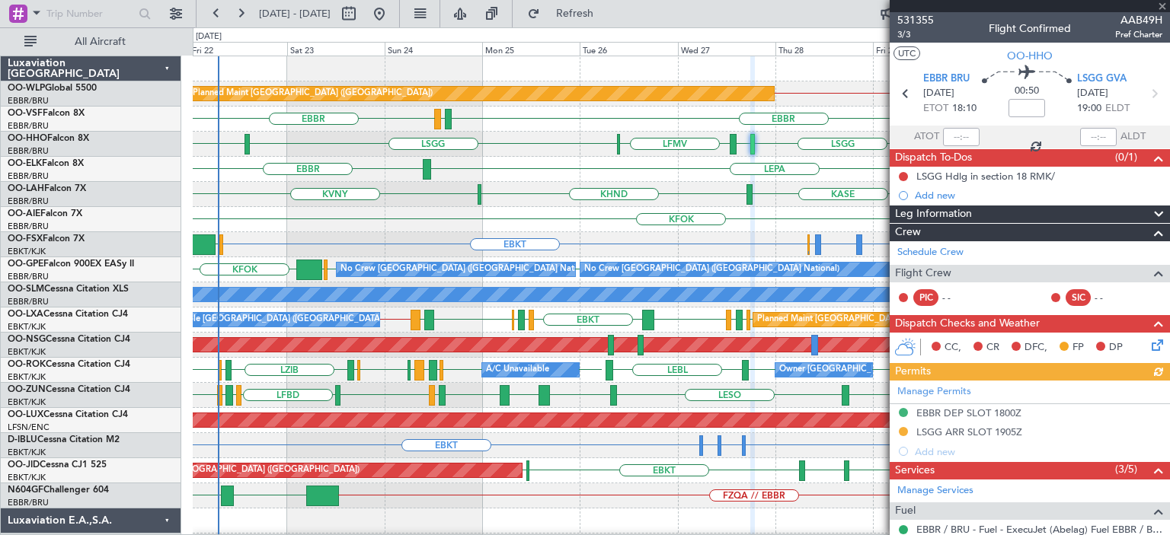
scroll to position [192, 0]
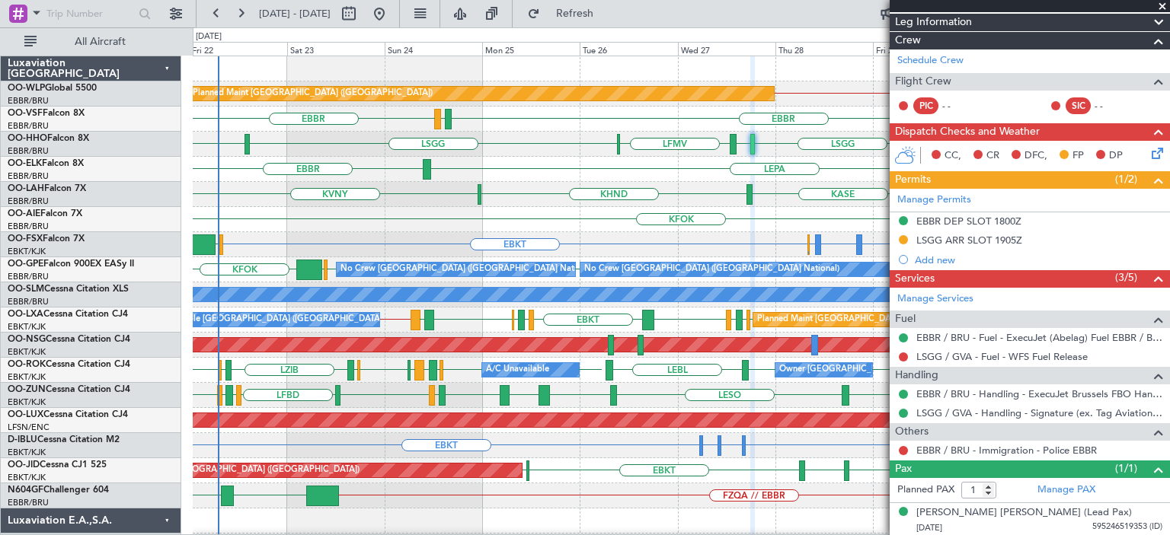
click at [1163, 2] on span at bounding box center [1161, 7] width 15 height 14
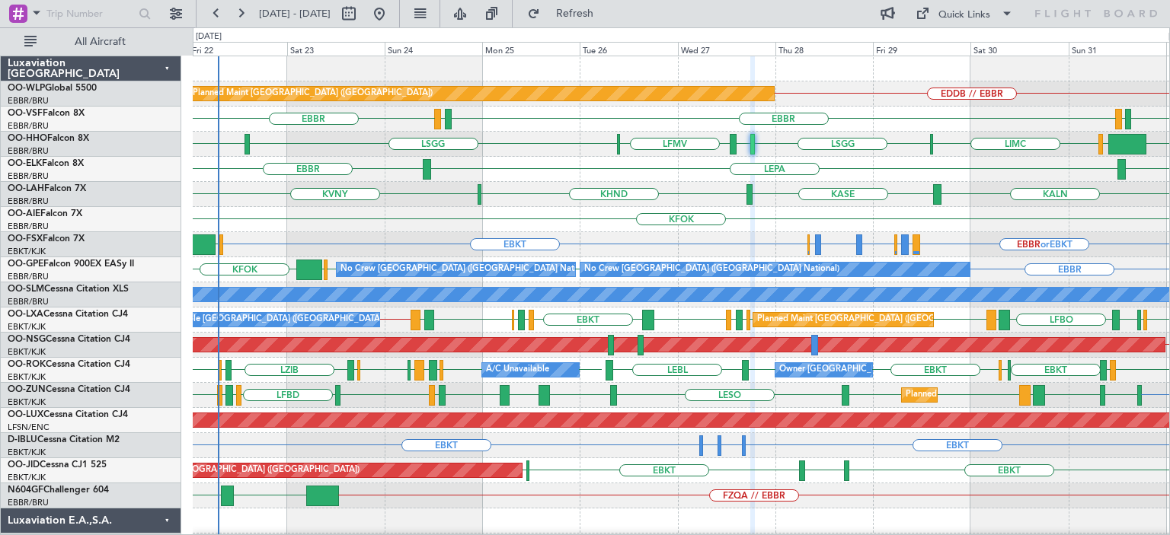
type input "0"
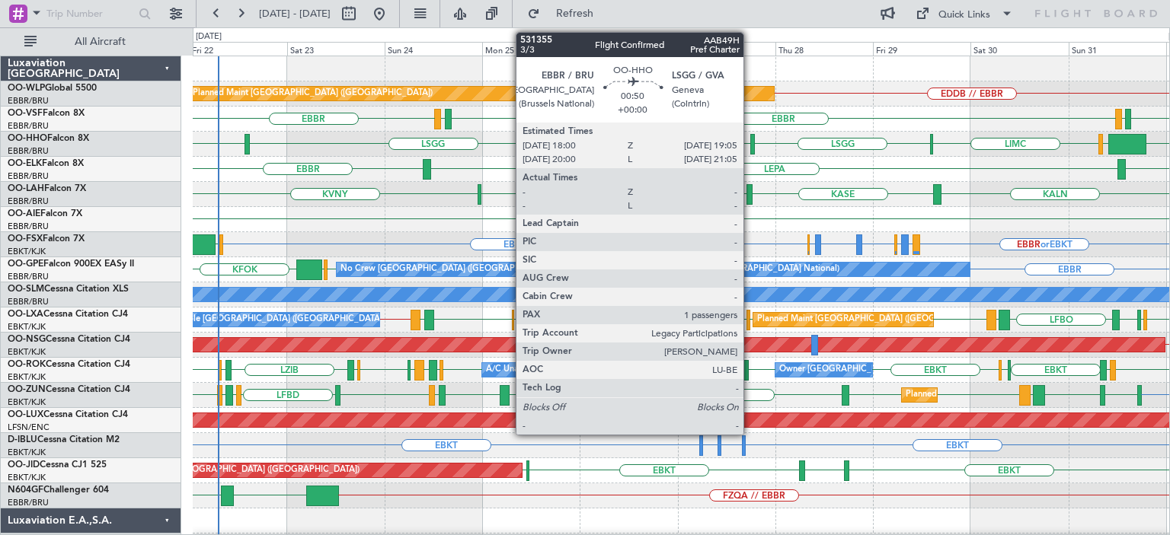
click at [750, 140] on div at bounding box center [752, 144] width 5 height 21
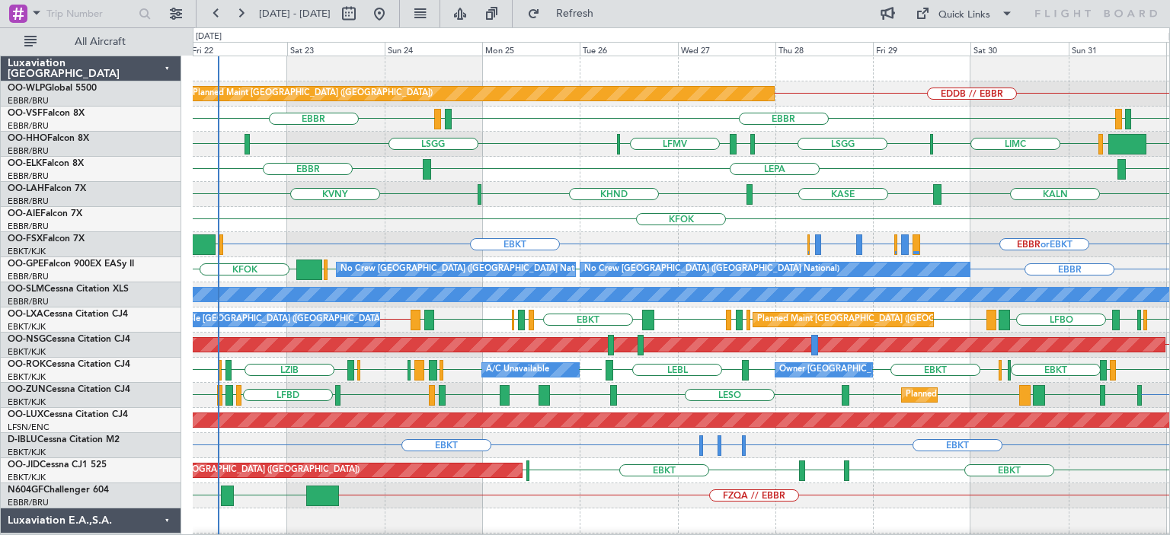
click at [702, 121] on div "EBBR EBBR LEGE EBBR LEGE" at bounding box center [681, 119] width 976 height 25
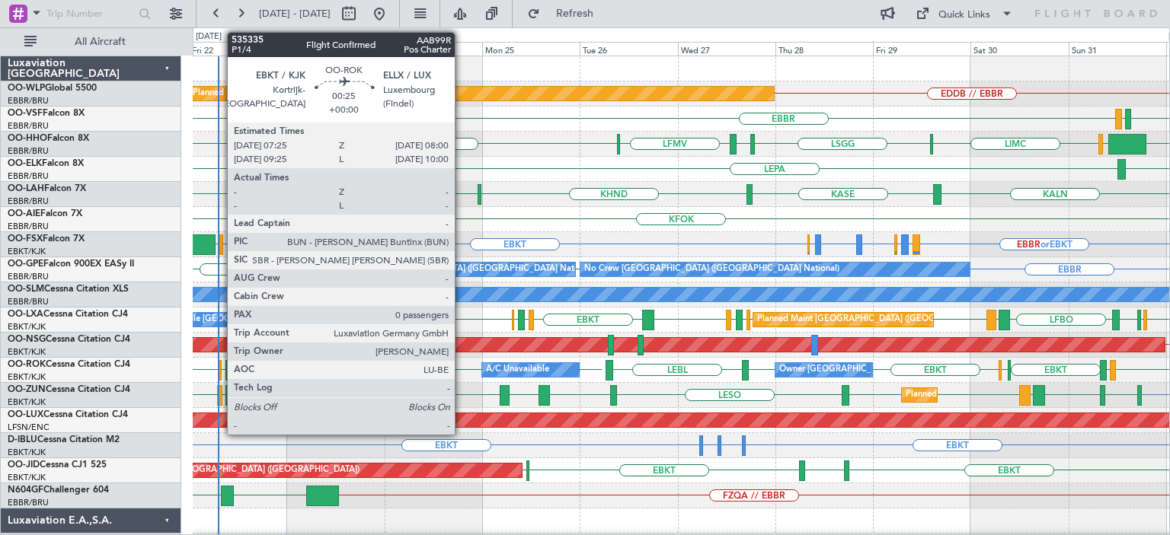
click at [220, 369] on div at bounding box center [220, 370] width 3 height 21
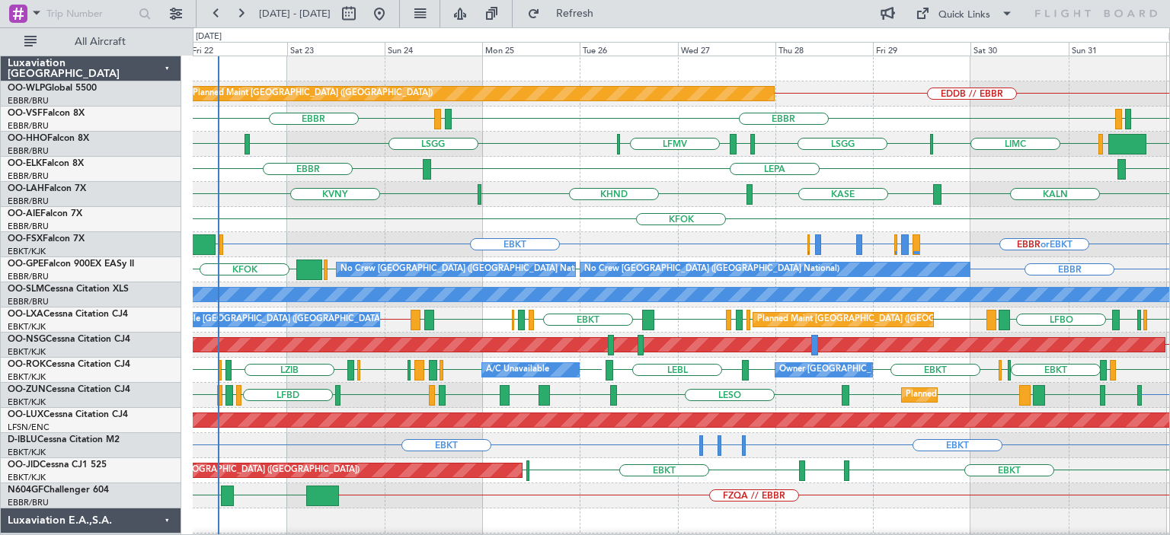
click at [547, 152] on div "LSGG EBBR LFMV LSGG LIRS KTEB LIEO LIMC" at bounding box center [681, 144] width 976 height 25
click at [585, 22] on button "Refresh" at bounding box center [565, 14] width 91 height 24
click at [584, 164] on div "EBBR LEPA EBBR" at bounding box center [681, 169] width 976 height 25
